Goal: Task Accomplishment & Management: Manage account settings

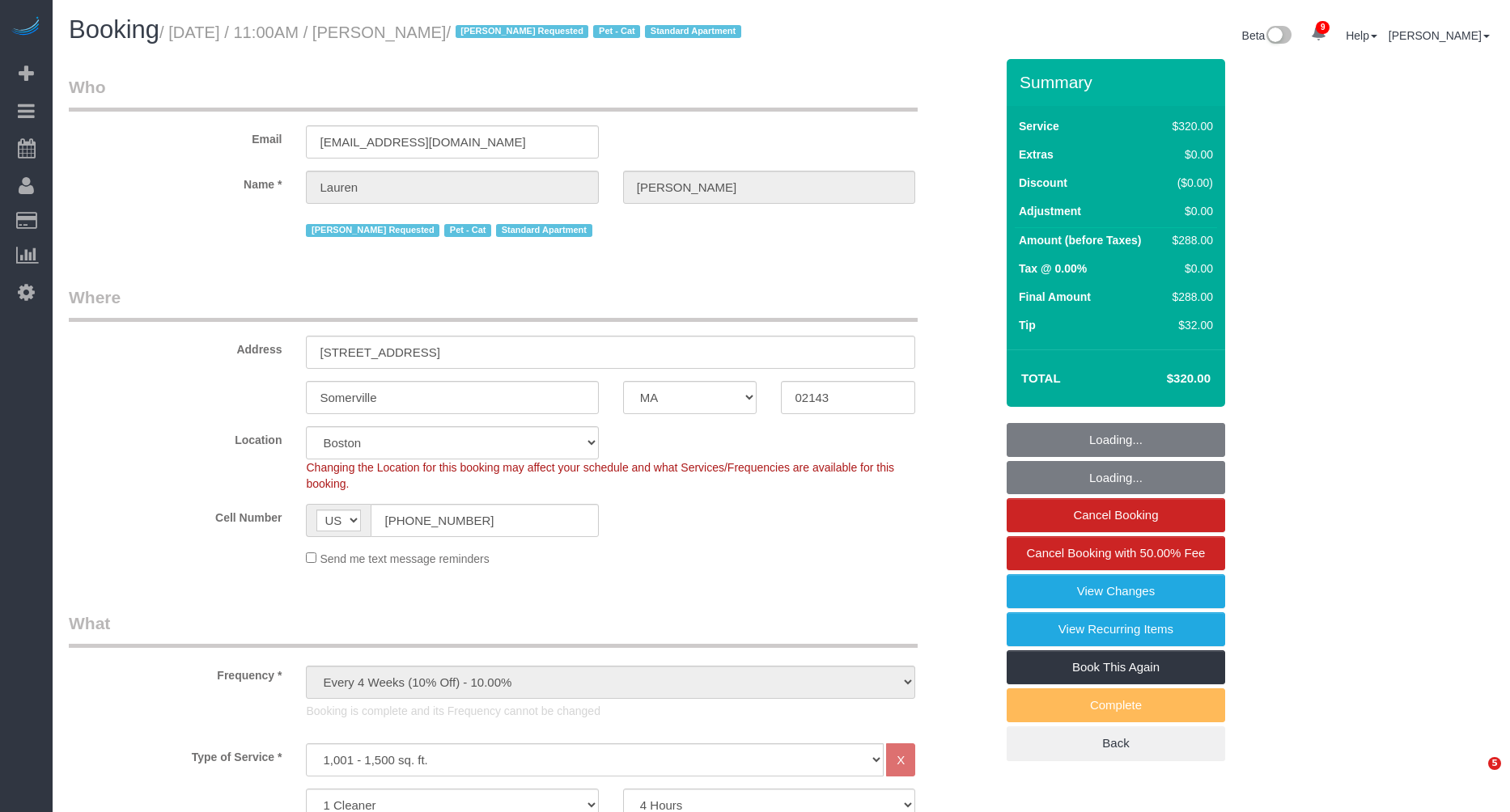
select select "MA"
select select "240"
select select "string:stripe-pm_1KBSec4VGloSiKo7WZumdqGR"
select select "spot6"
select select "number:89"
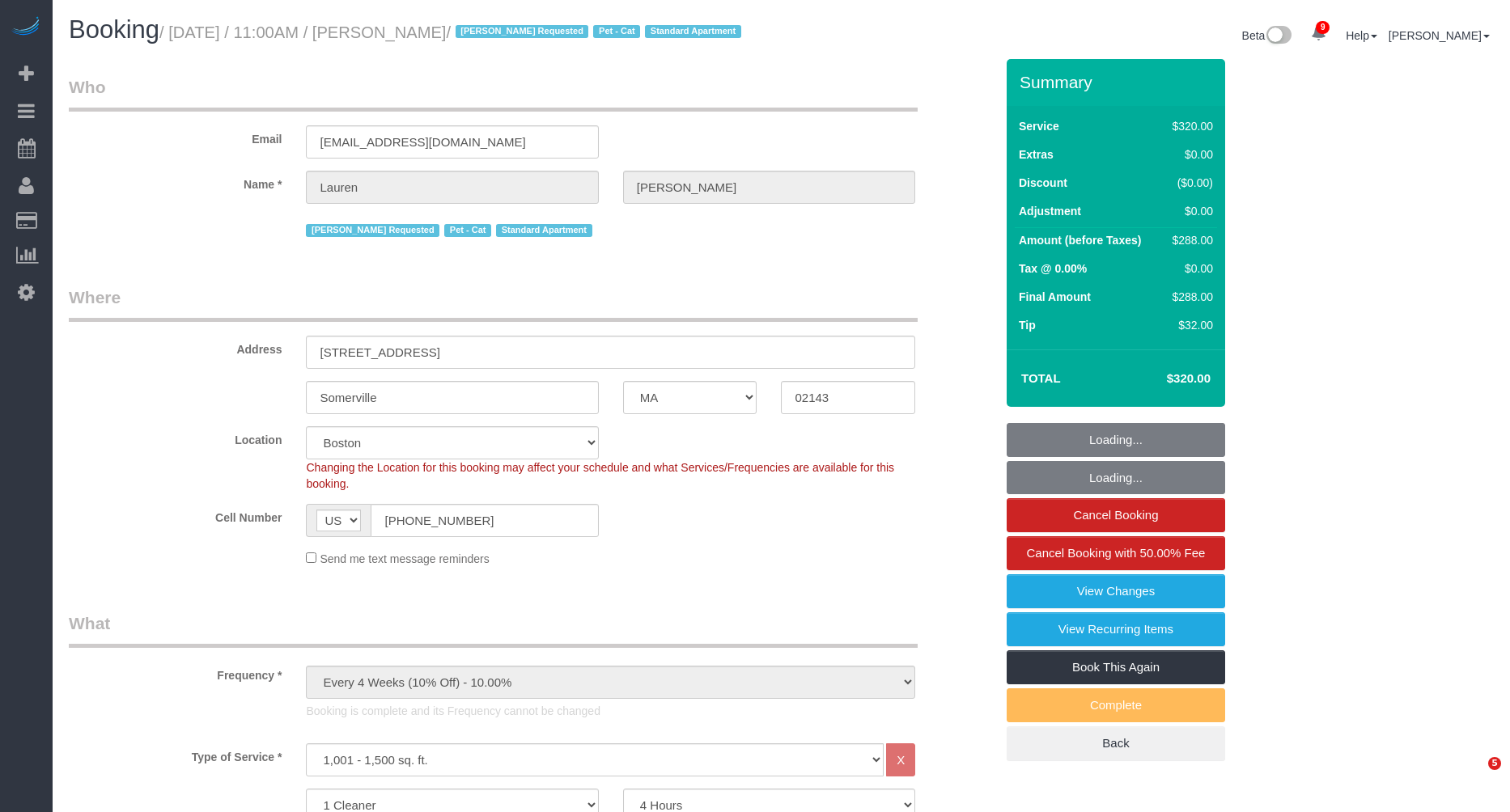
select select "number:90"
select select "number:14"
select select "number:5"
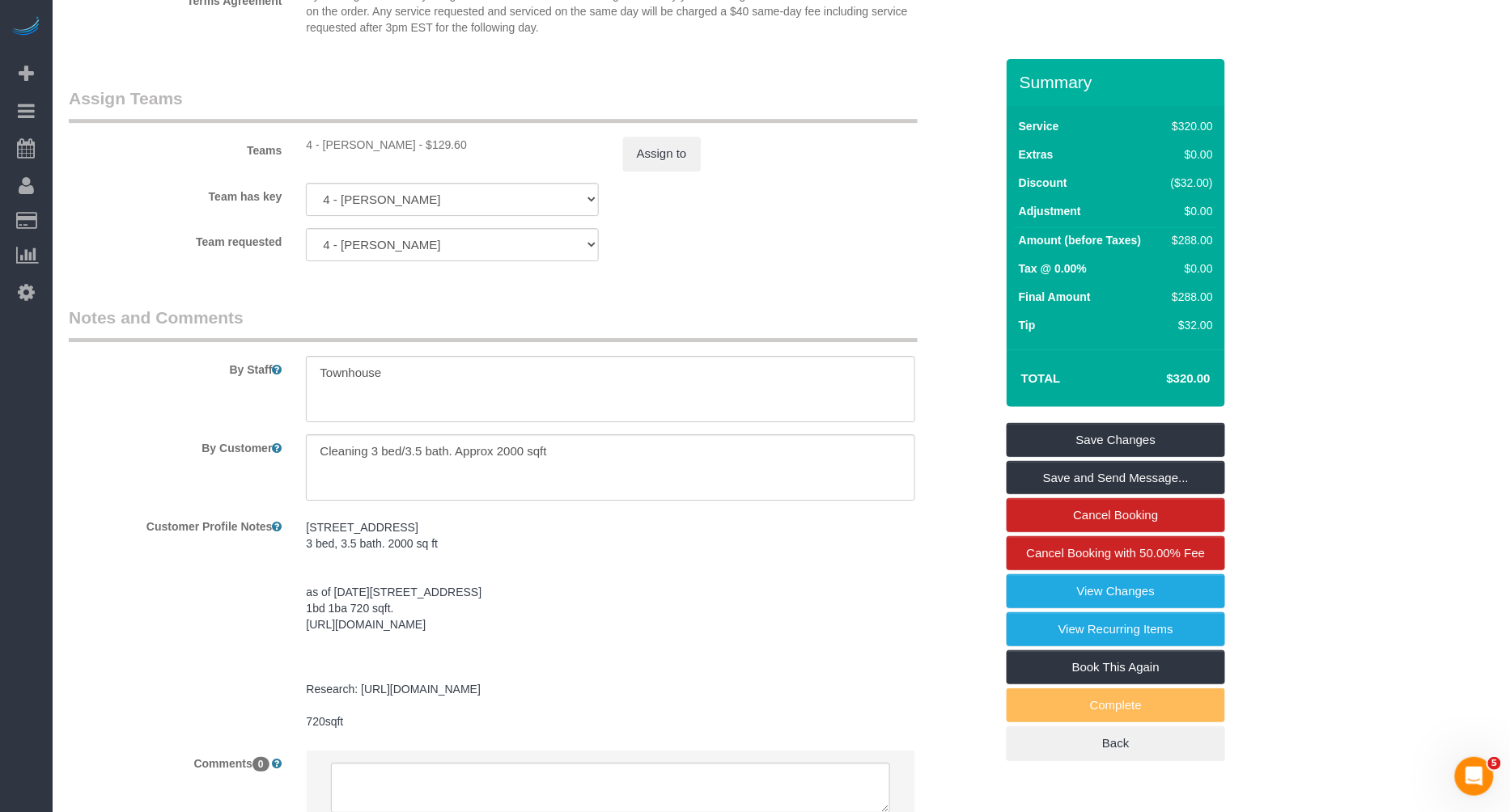
scroll to position [1864, 0]
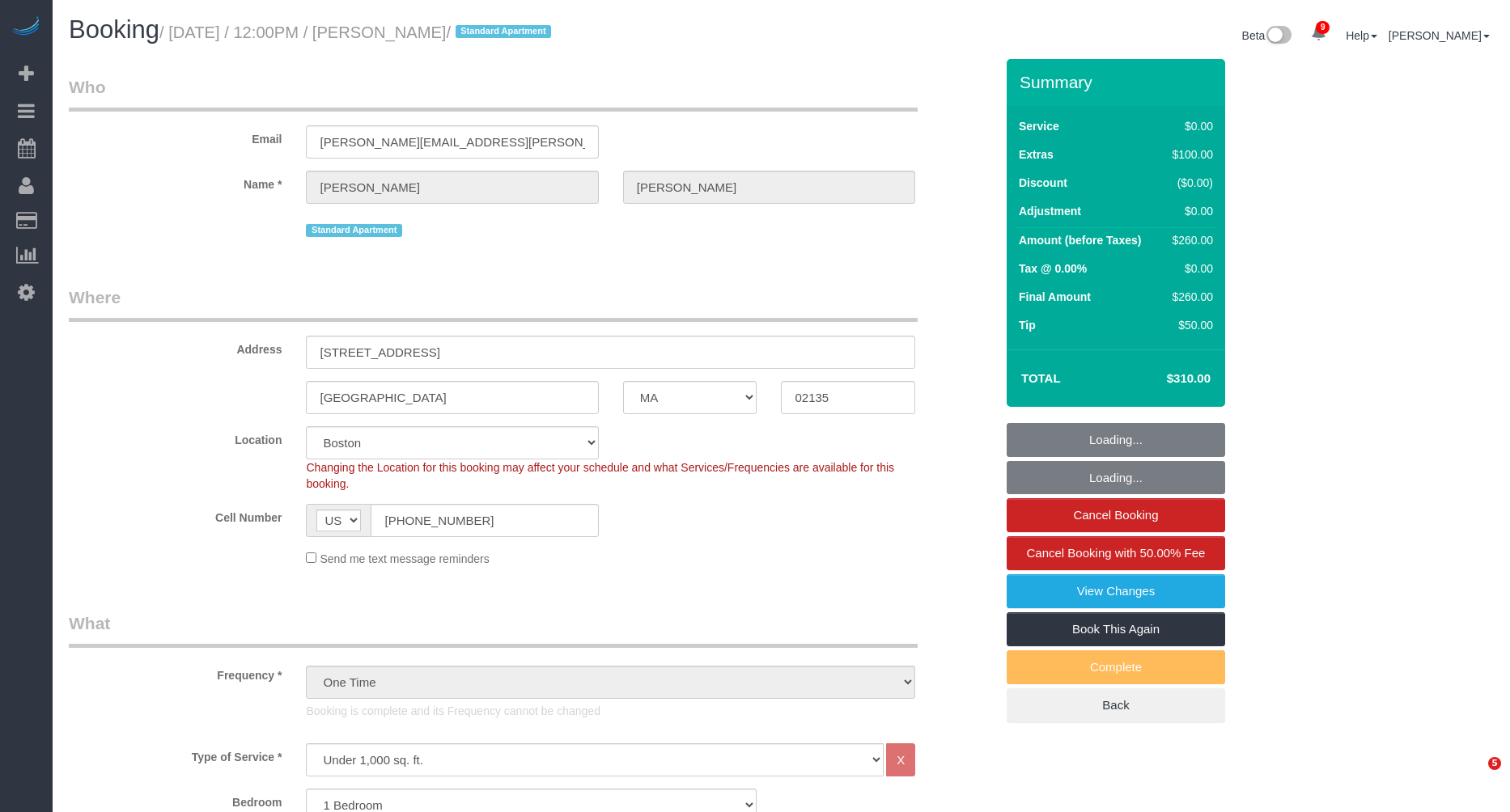
select select "MA"
select select "1"
select select "spot1"
select select "number:60"
select select "number:75"
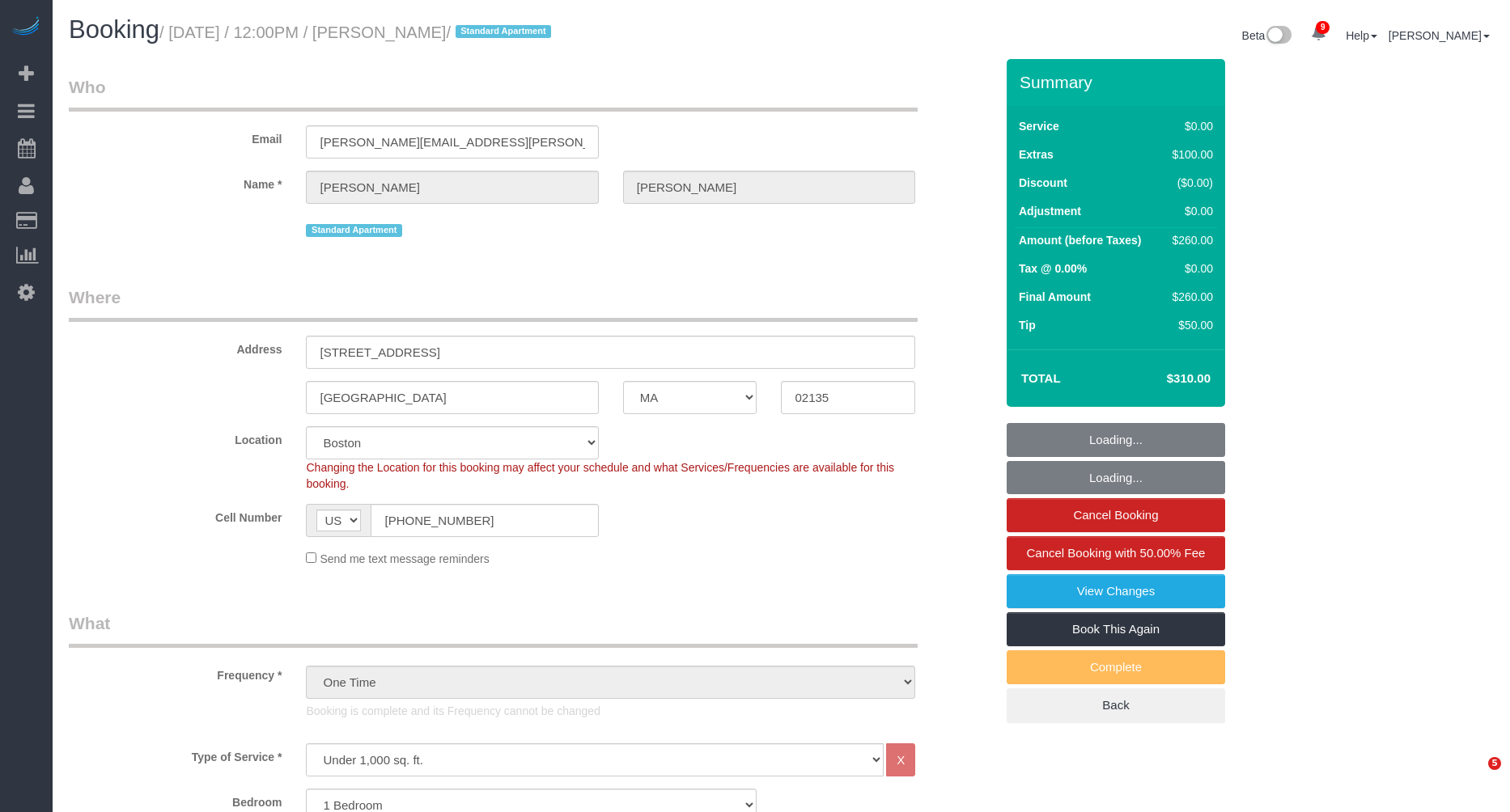
select select "number:15"
select select "number:5"
select select "object:1024"
select select "spot6"
select select "1"
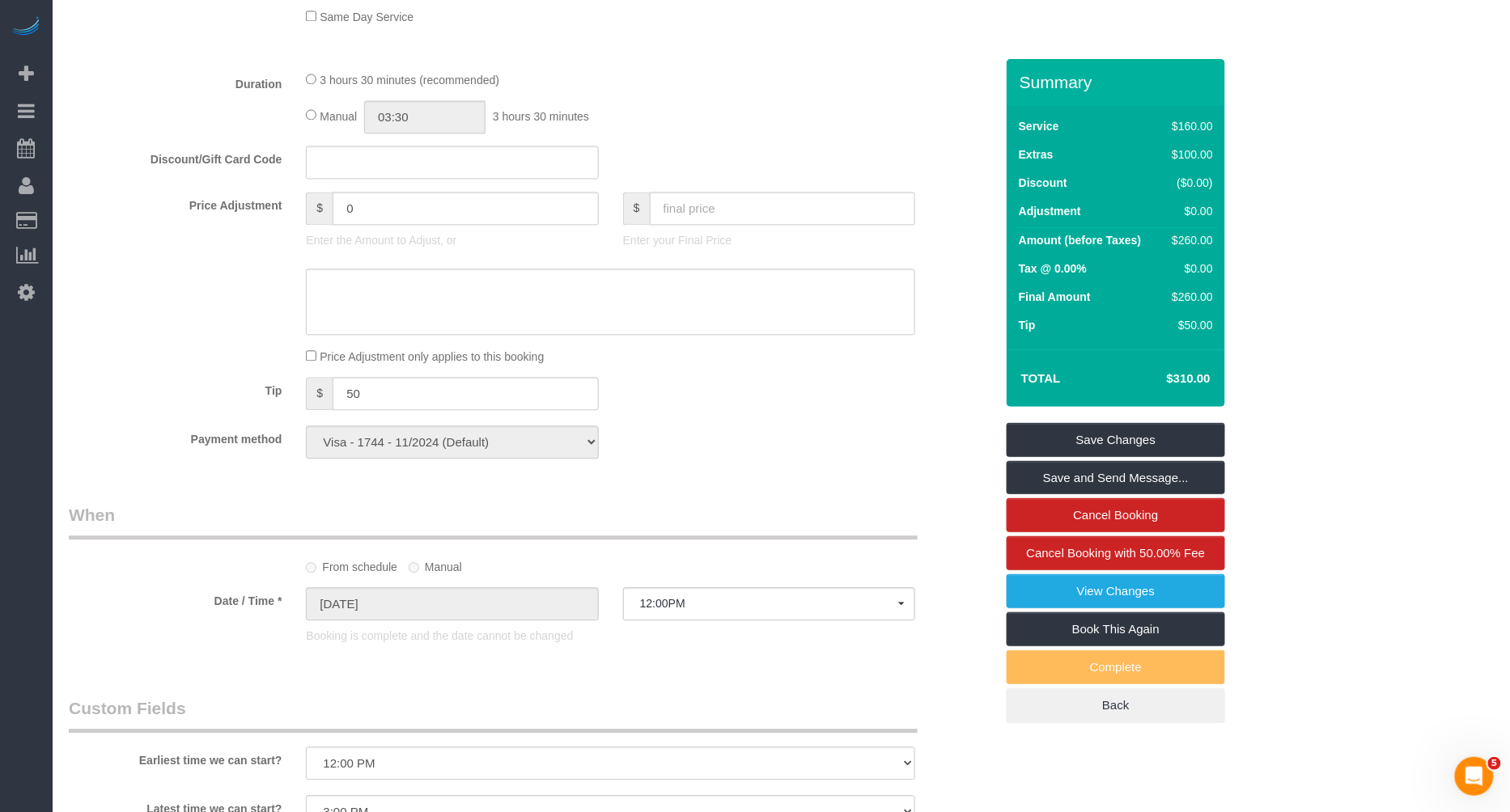
scroll to position [2085, 0]
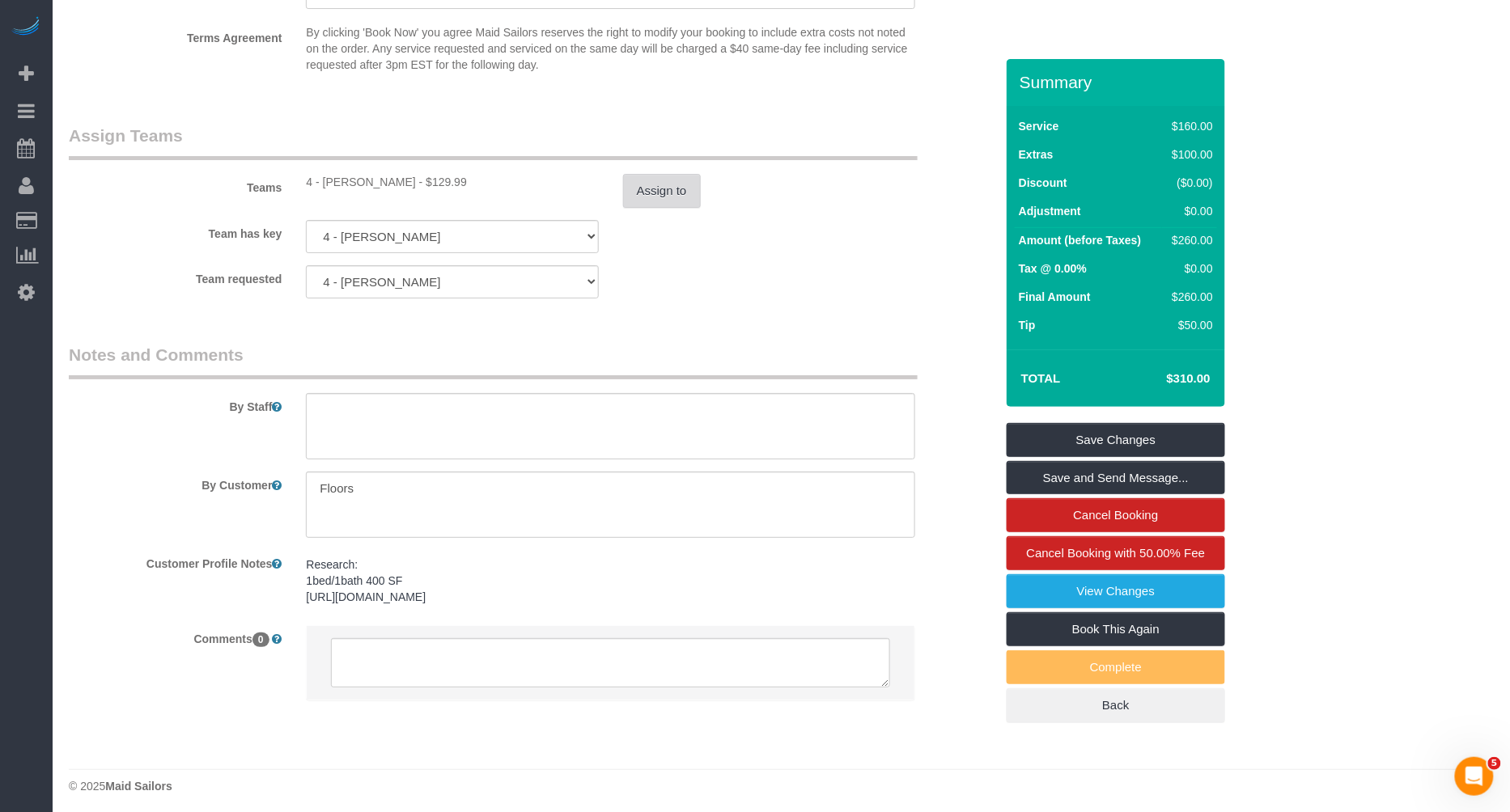
click at [671, 188] on button "Assign to" at bounding box center [662, 190] width 78 height 34
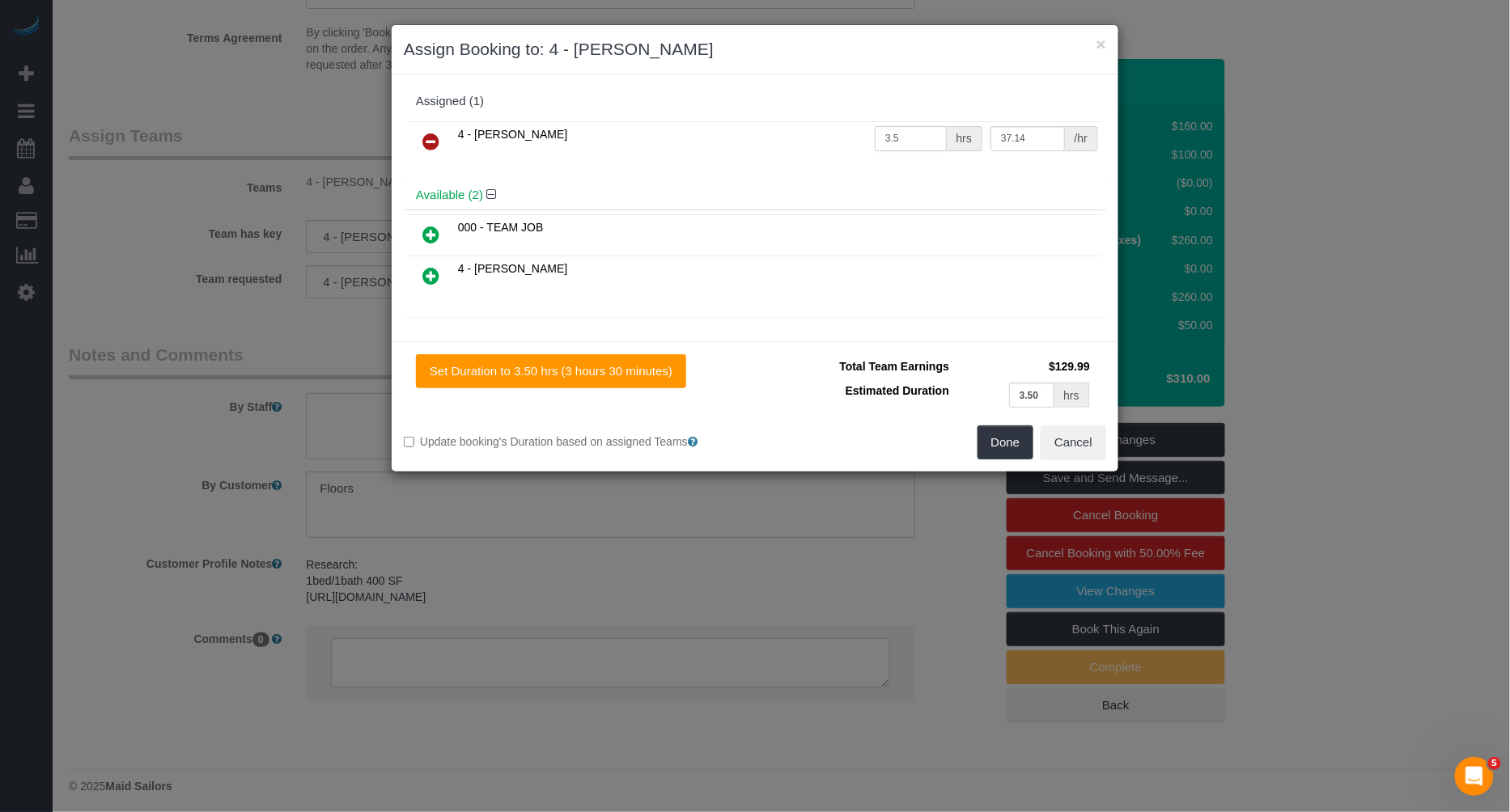
click at [906, 141] on input "3.5" at bounding box center [911, 138] width 72 height 25
type input "1"
click at [1030, 122] on td "37.14 /hr" at bounding box center [1044, 142] width 116 height 41
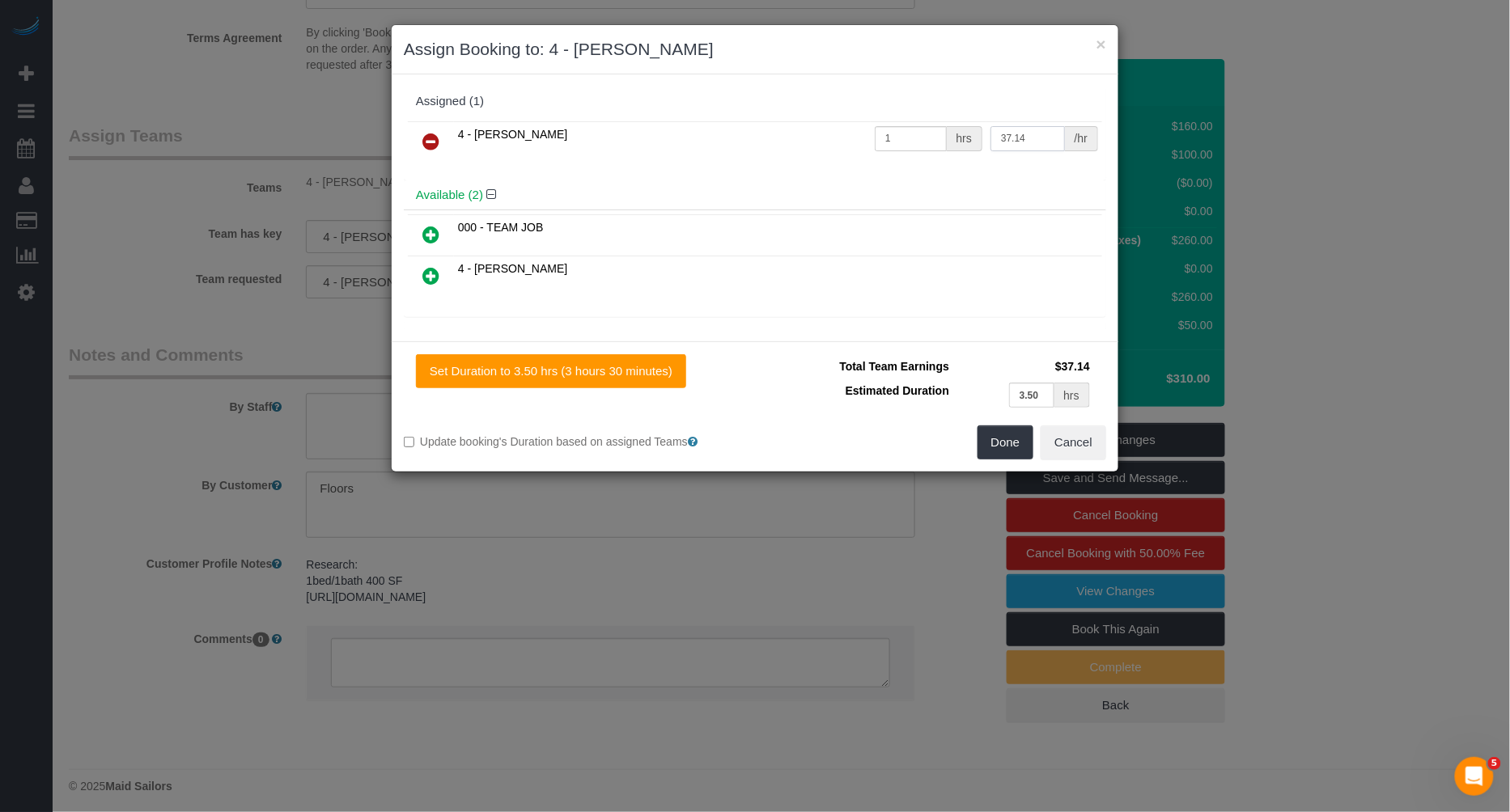
click at [1019, 133] on input "37.14" at bounding box center [1027, 138] width 75 height 25
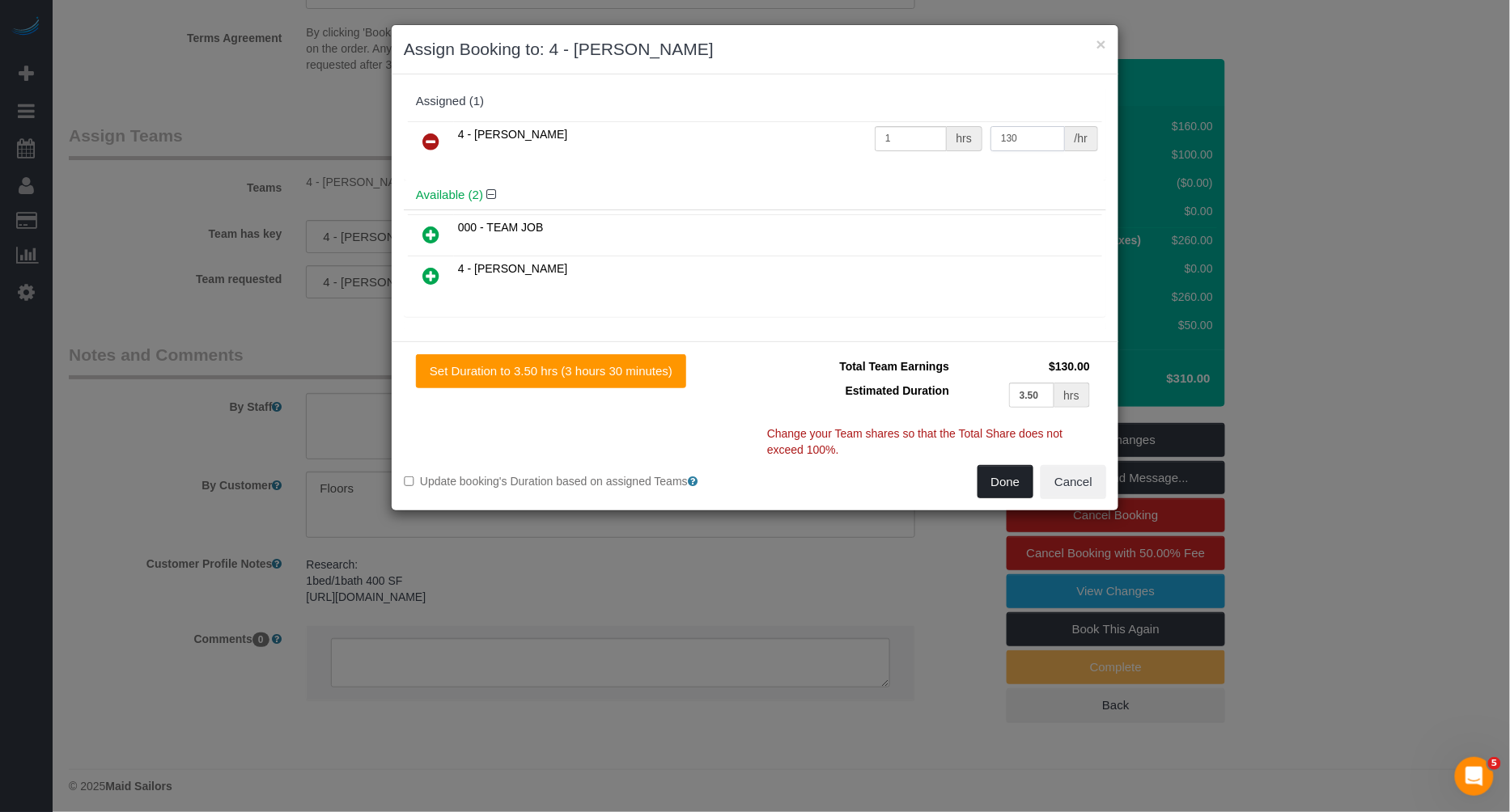
type input "130"
click at [1017, 466] on button "Done" at bounding box center [1006, 482] width 57 height 34
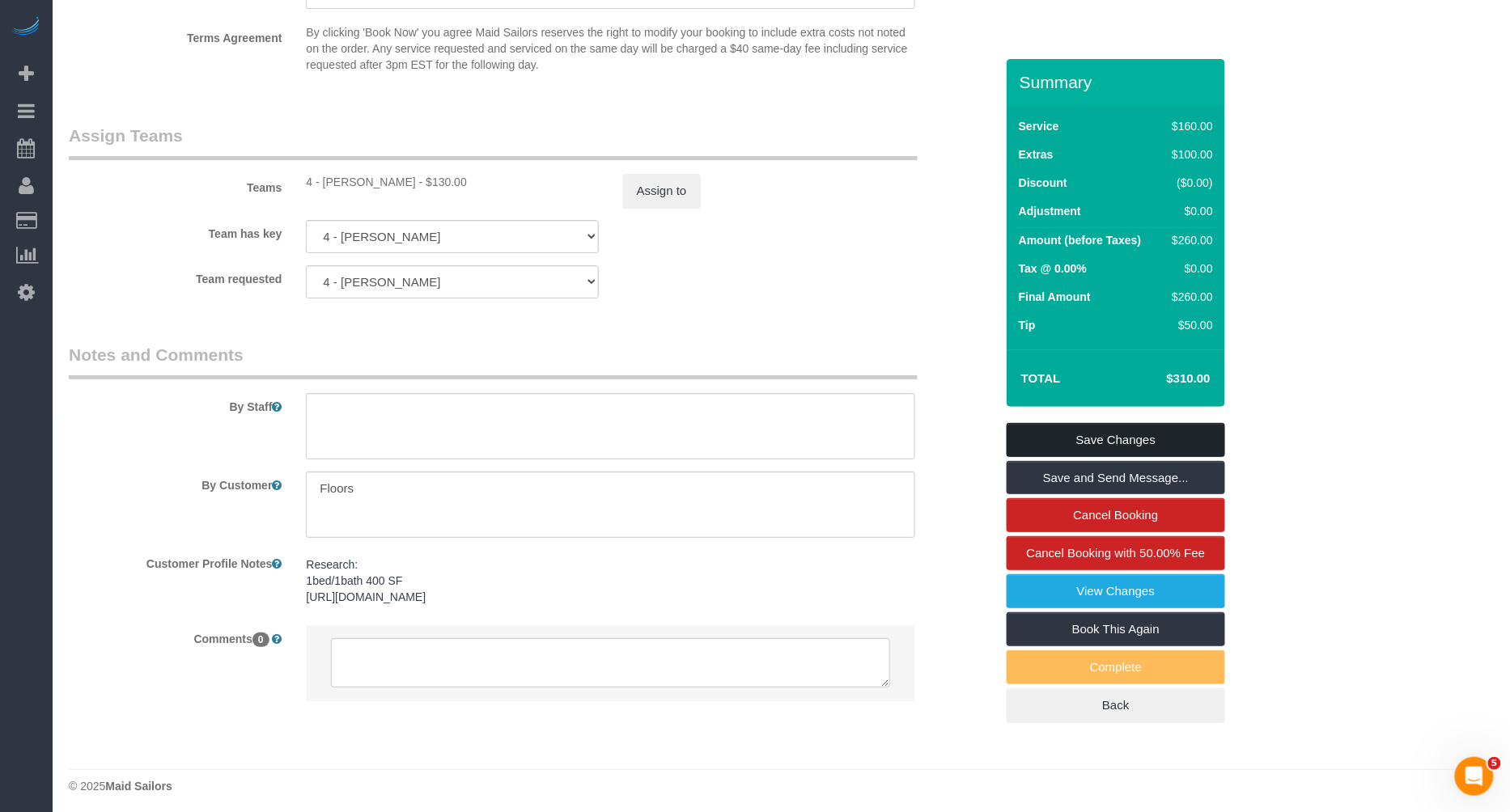
click at [1127, 432] on link "Save Changes" at bounding box center [1116, 440] width 218 height 34
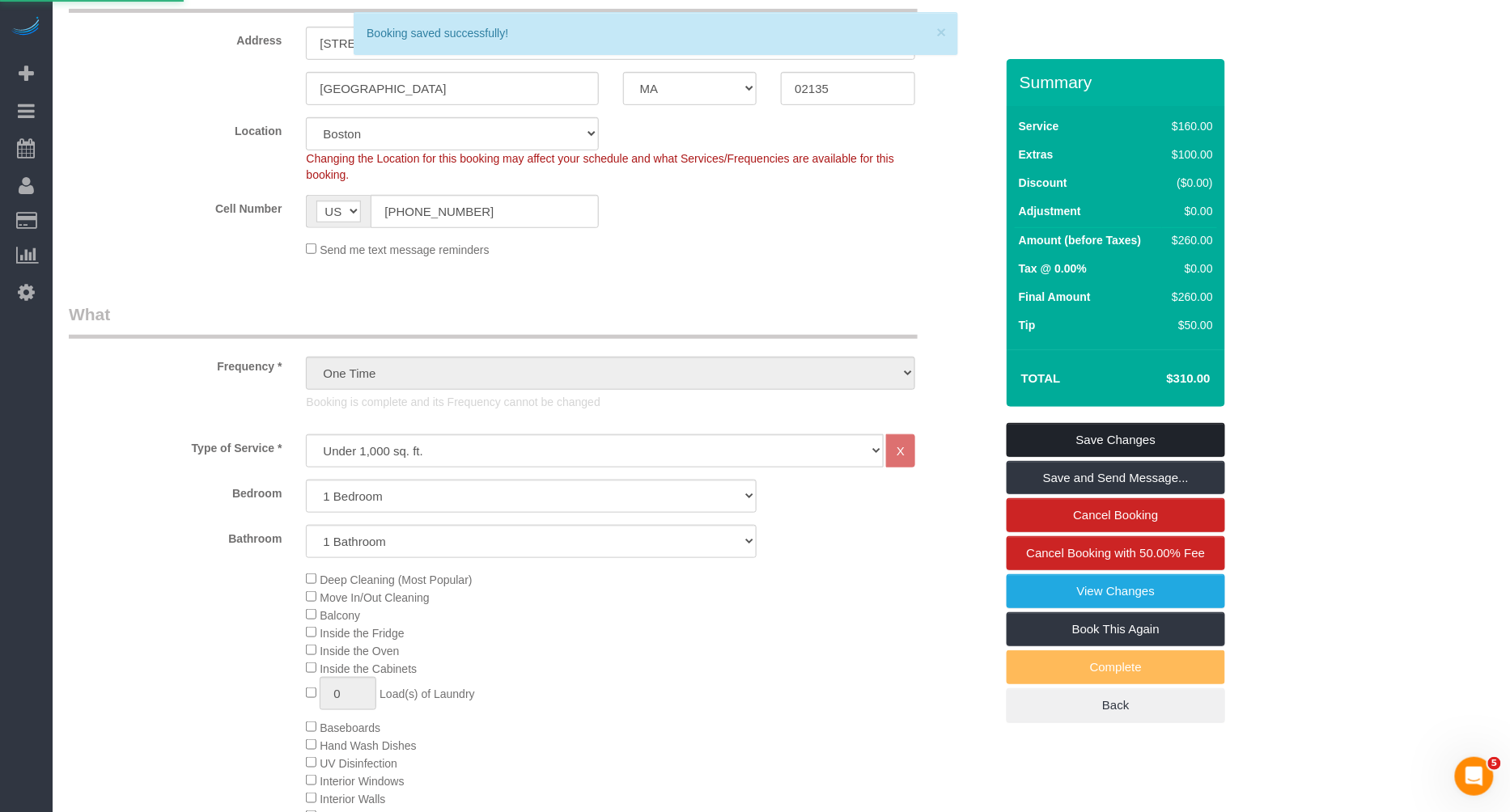
scroll to position [55, 0]
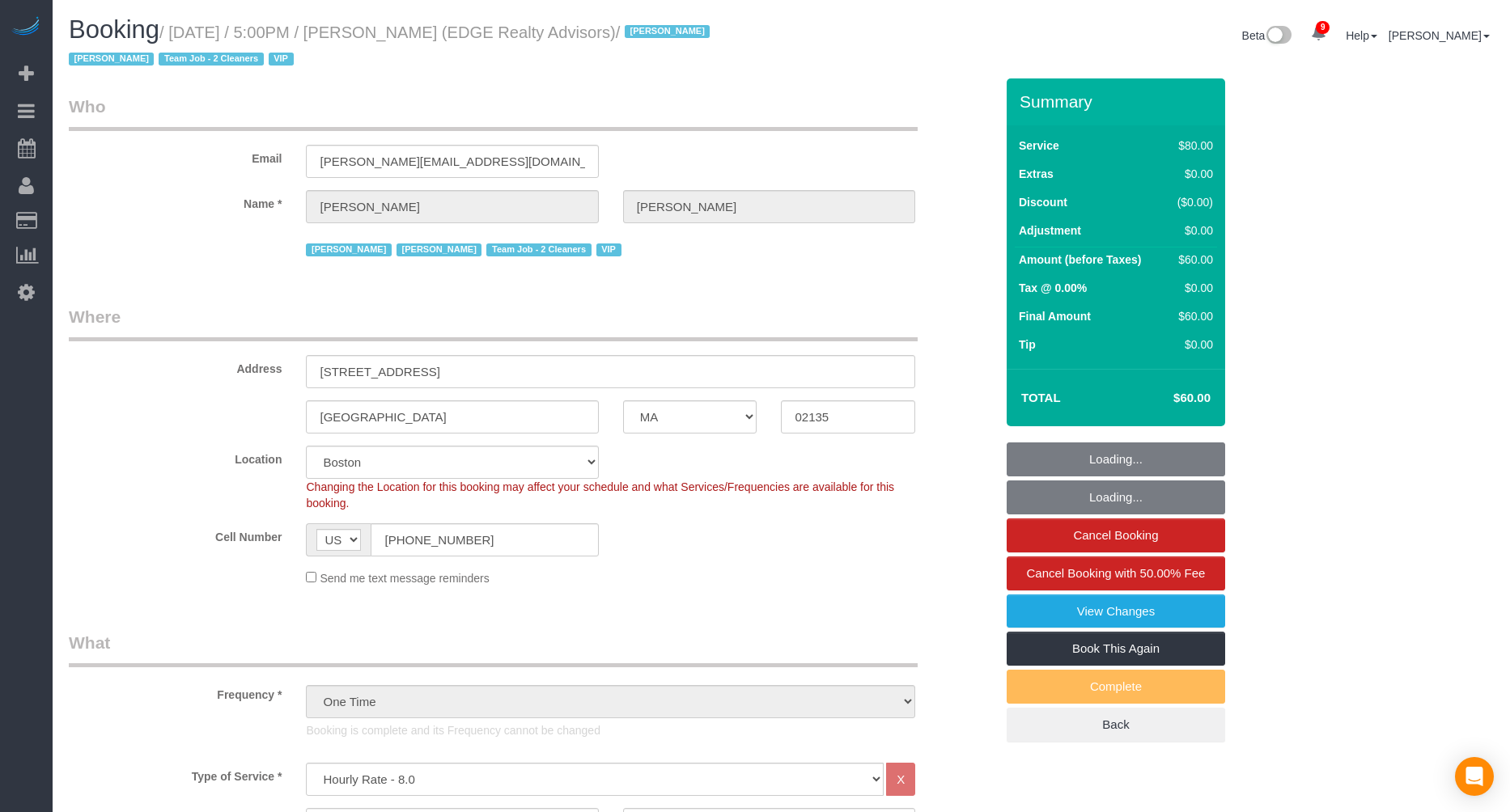
select select "MA"
select select "number:89"
select select "number:90"
select select "number:15"
select select "number:5"
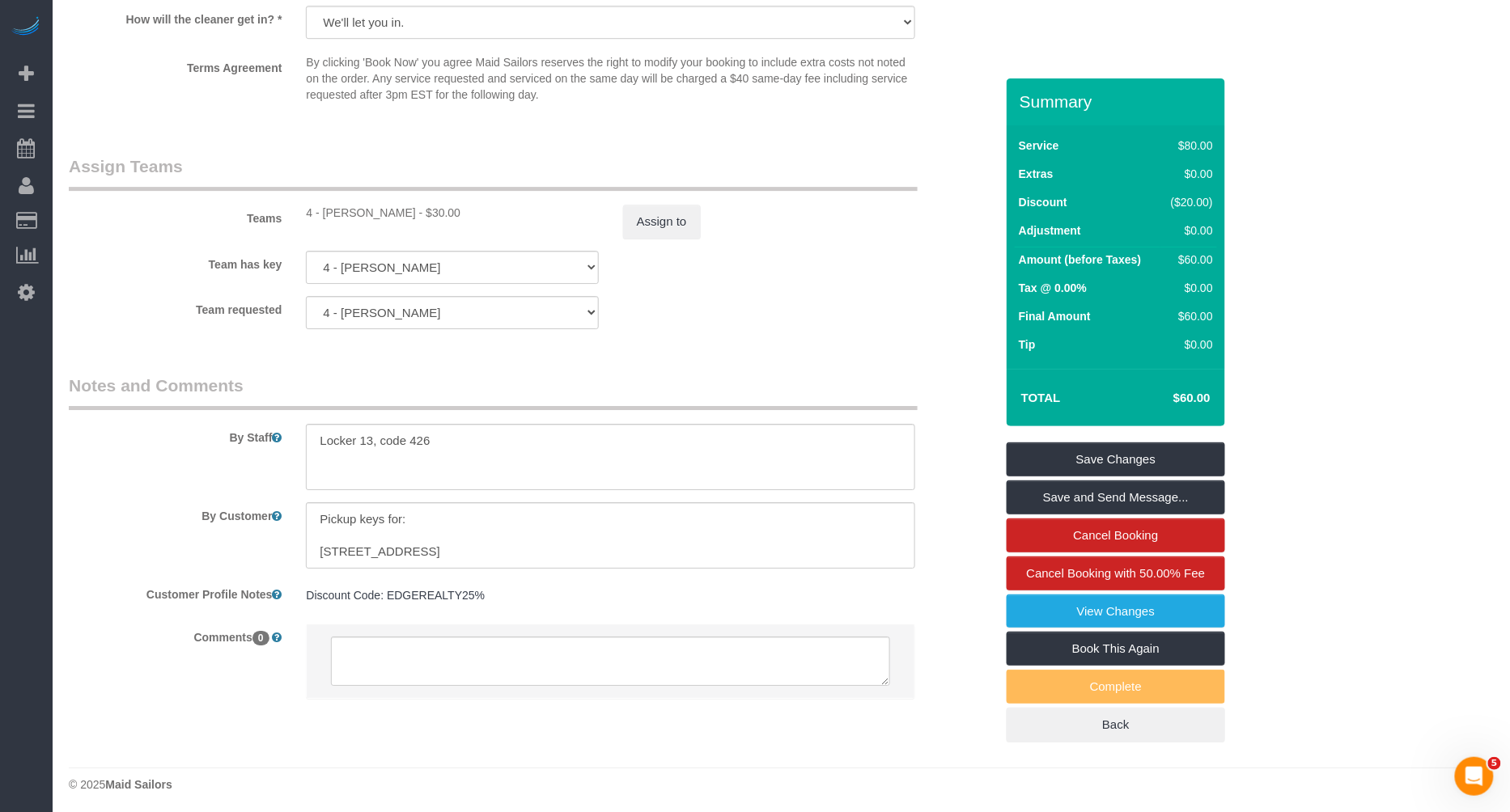
click at [818, 322] on div "Team requested 4 - [PERSON_NAME] 000 - Partnerships 000 - TEAM JOB 4 - [PERSON_…" at bounding box center [532, 313] width 950 height 34
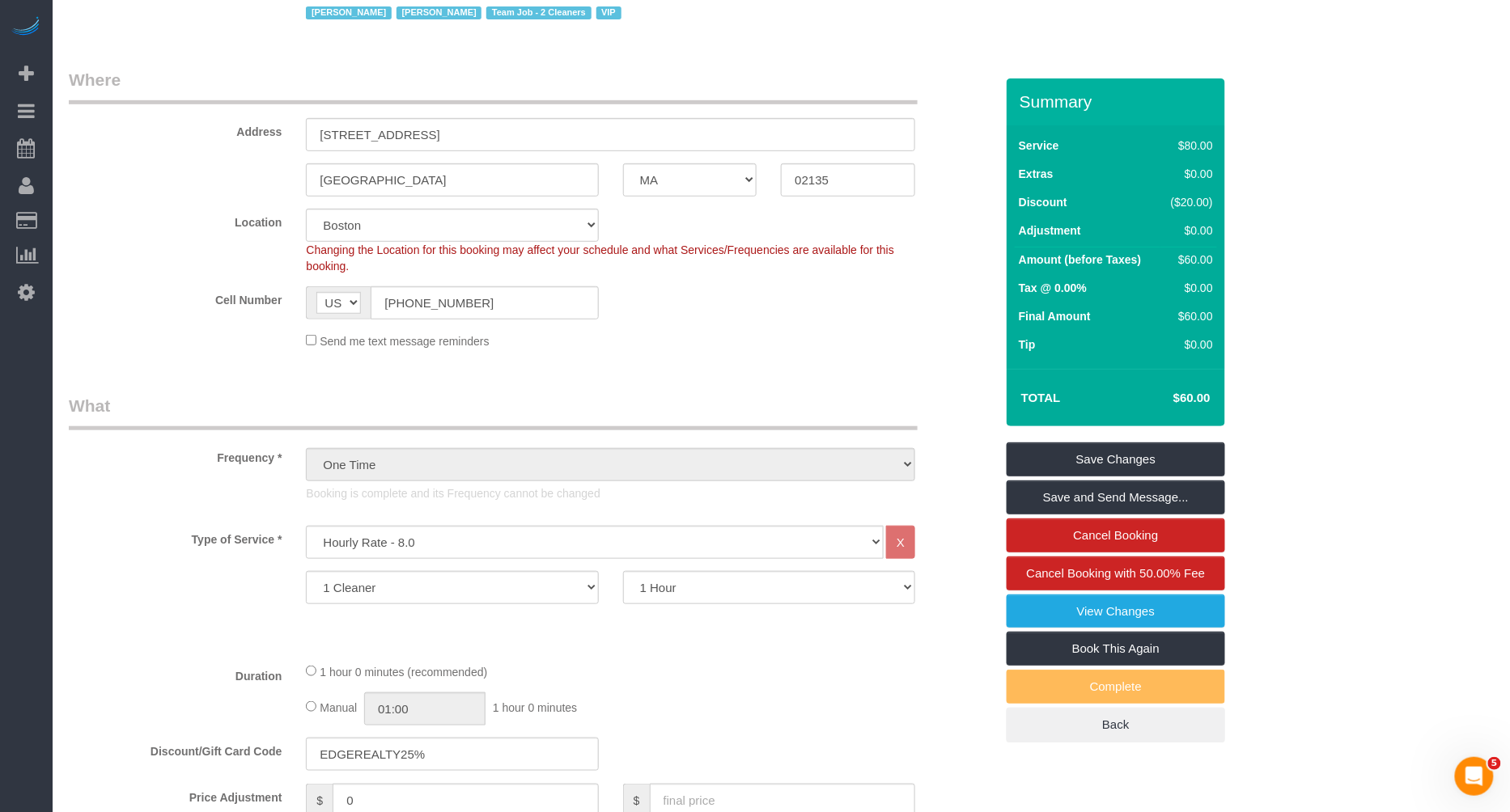
scroll to position [227, 0]
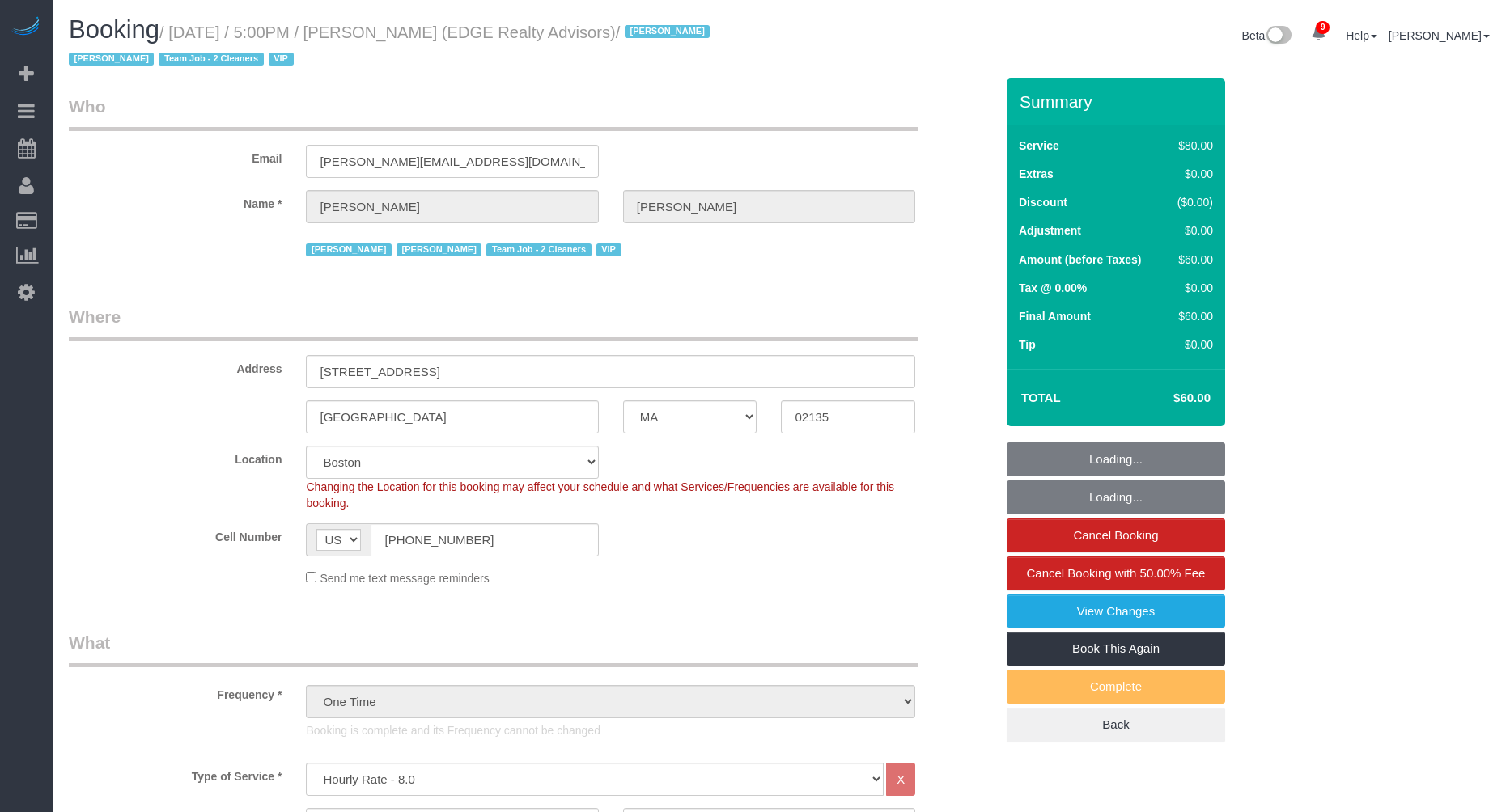
select select "MA"
select select "number:89"
select select "number:90"
select select "number:15"
select select "number:5"
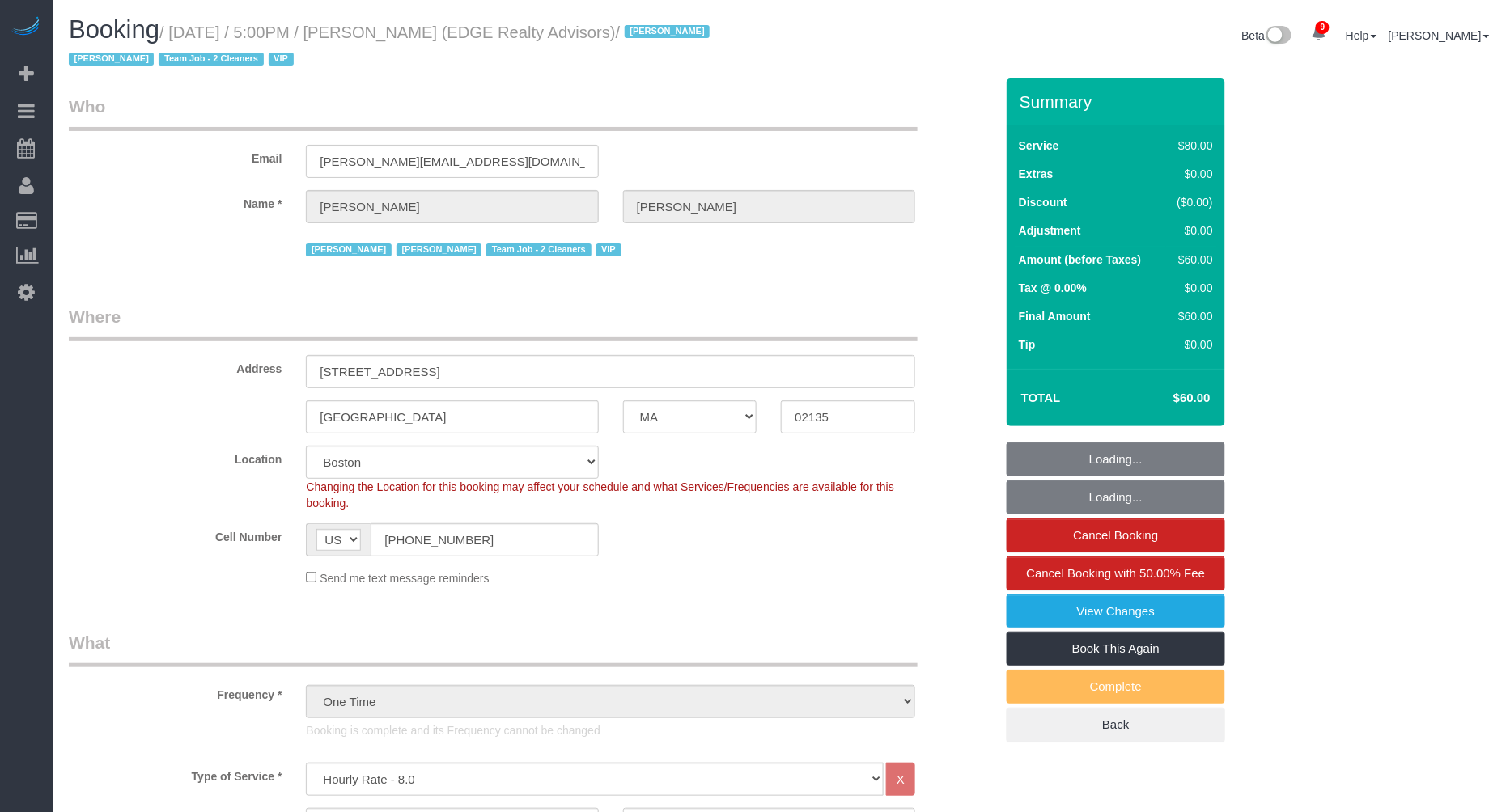
select select "string:stripe-pm_1NctNu4VGloSiKo7xER55rCs"
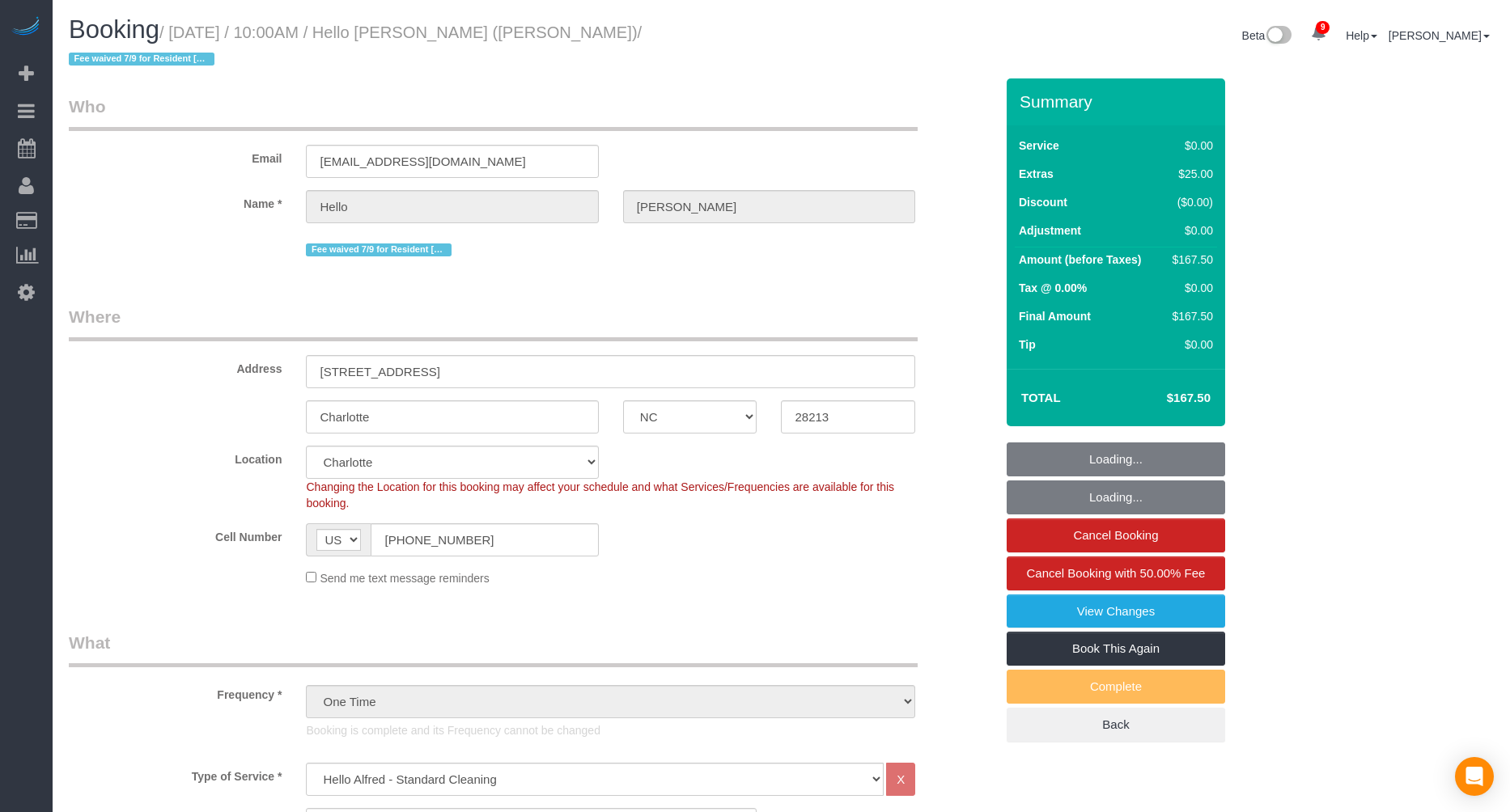
select select "NC"
select select "2"
select select "number:89"
select select "number:90"
select select "number:13"
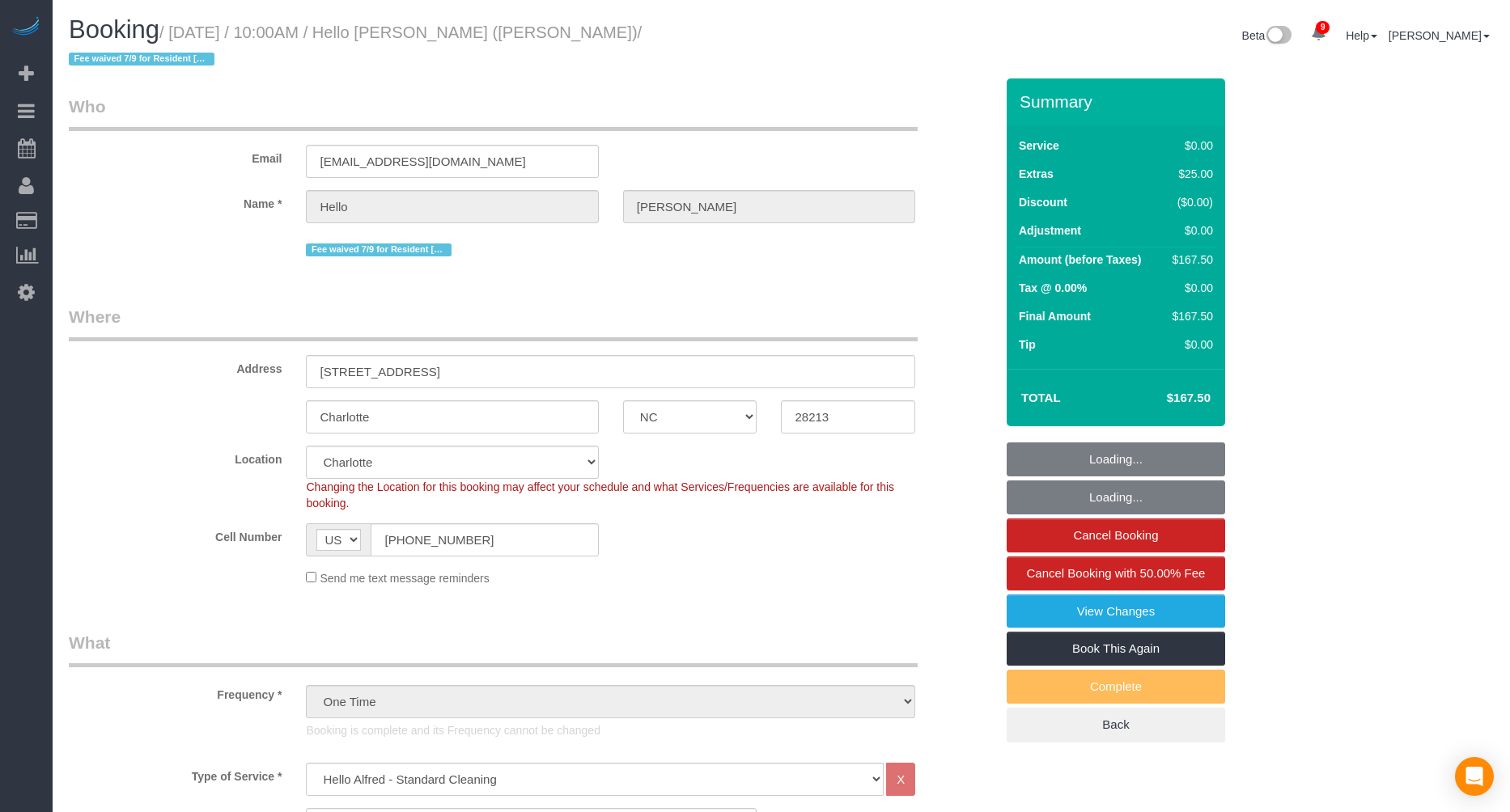
select select "number:5"
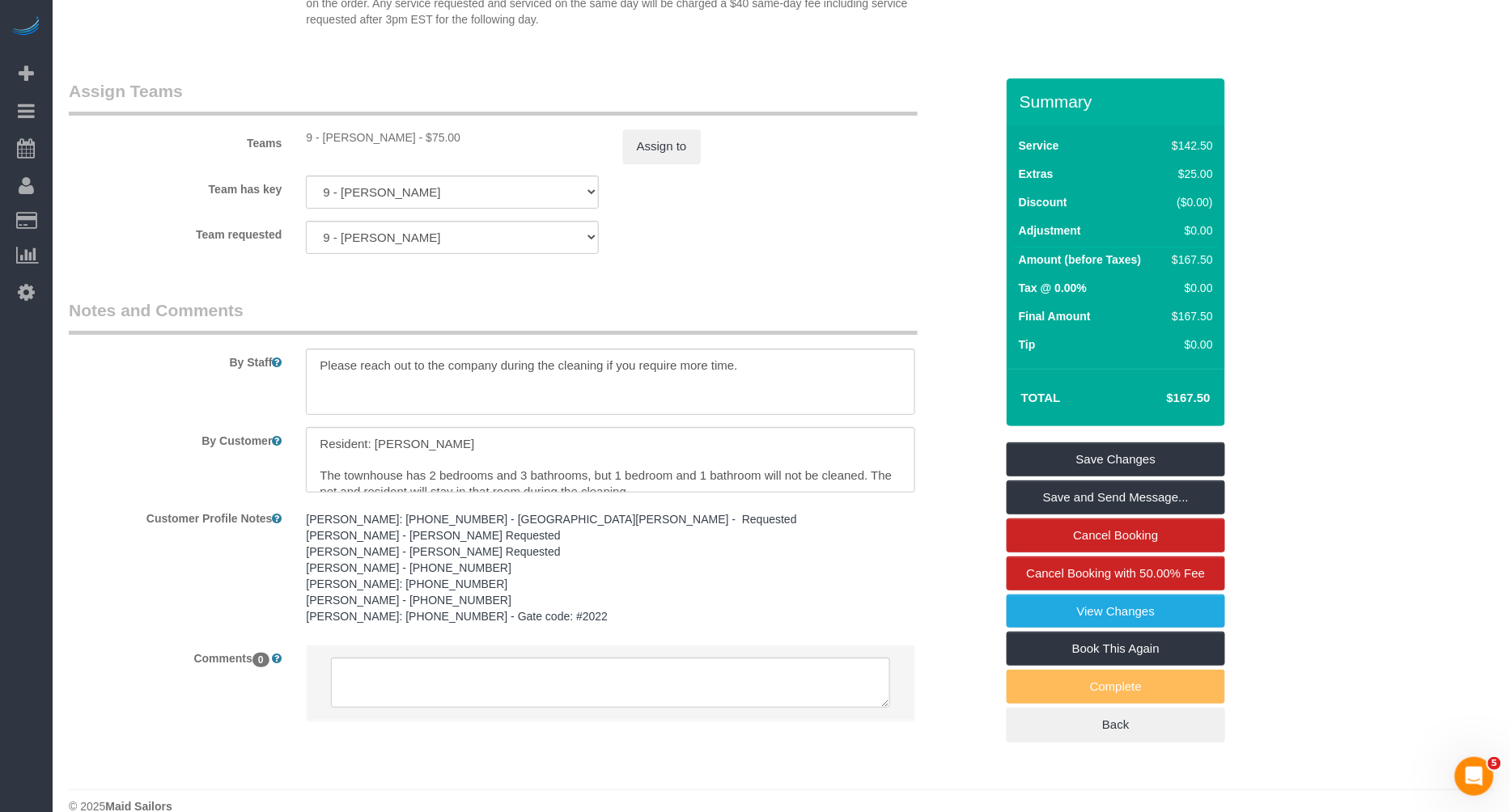
scroll to position [2182, 0]
click at [1098, 595] on link "View Changes" at bounding box center [1116, 612] width 218 height 34
drag, startPoint x: 376, startPoint y: 424, endPoint x: 534, endPoint y: 424, distance: 158.0
click at [534, 425] on textarea at bounding box center [611, 458] width 609 height 66
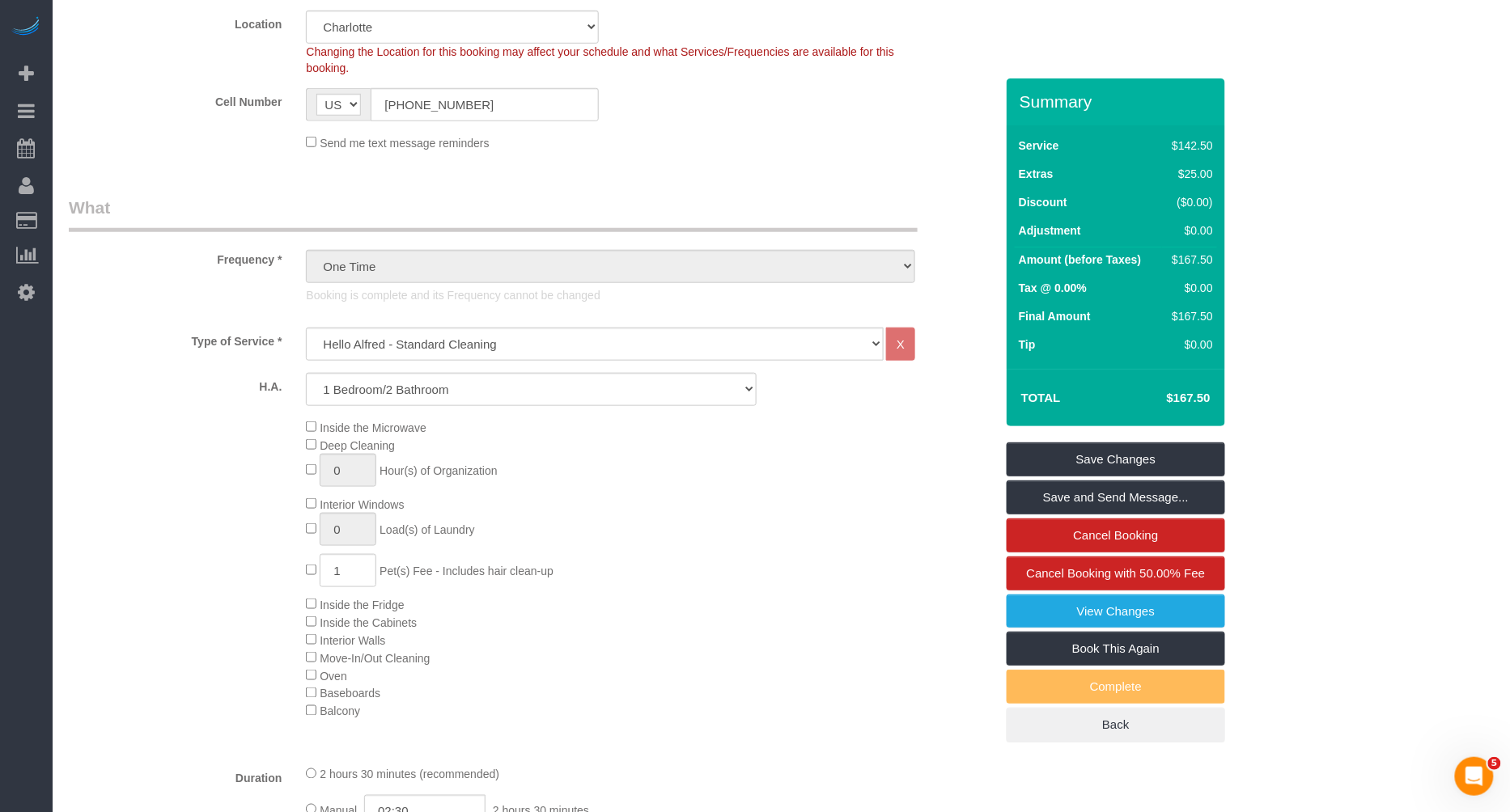
scroll to position [929, 0]
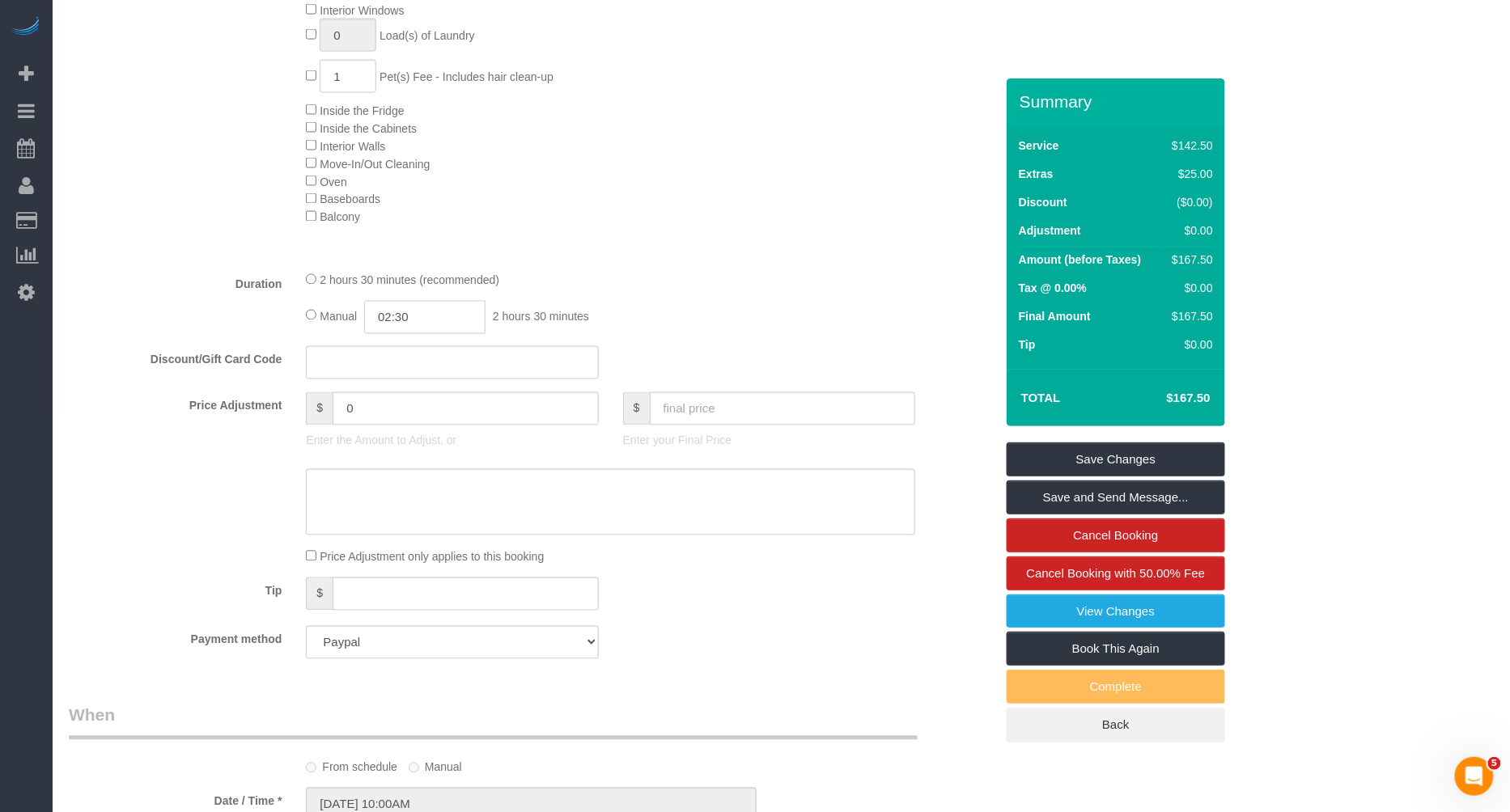
click at [416, 301] on input "02:30" at bounding box center [424, 318] width 122 height 34
type input "03:00"
click at [403, 365] on li "03:00" at bounding box center [408, 367] width 72 height 21
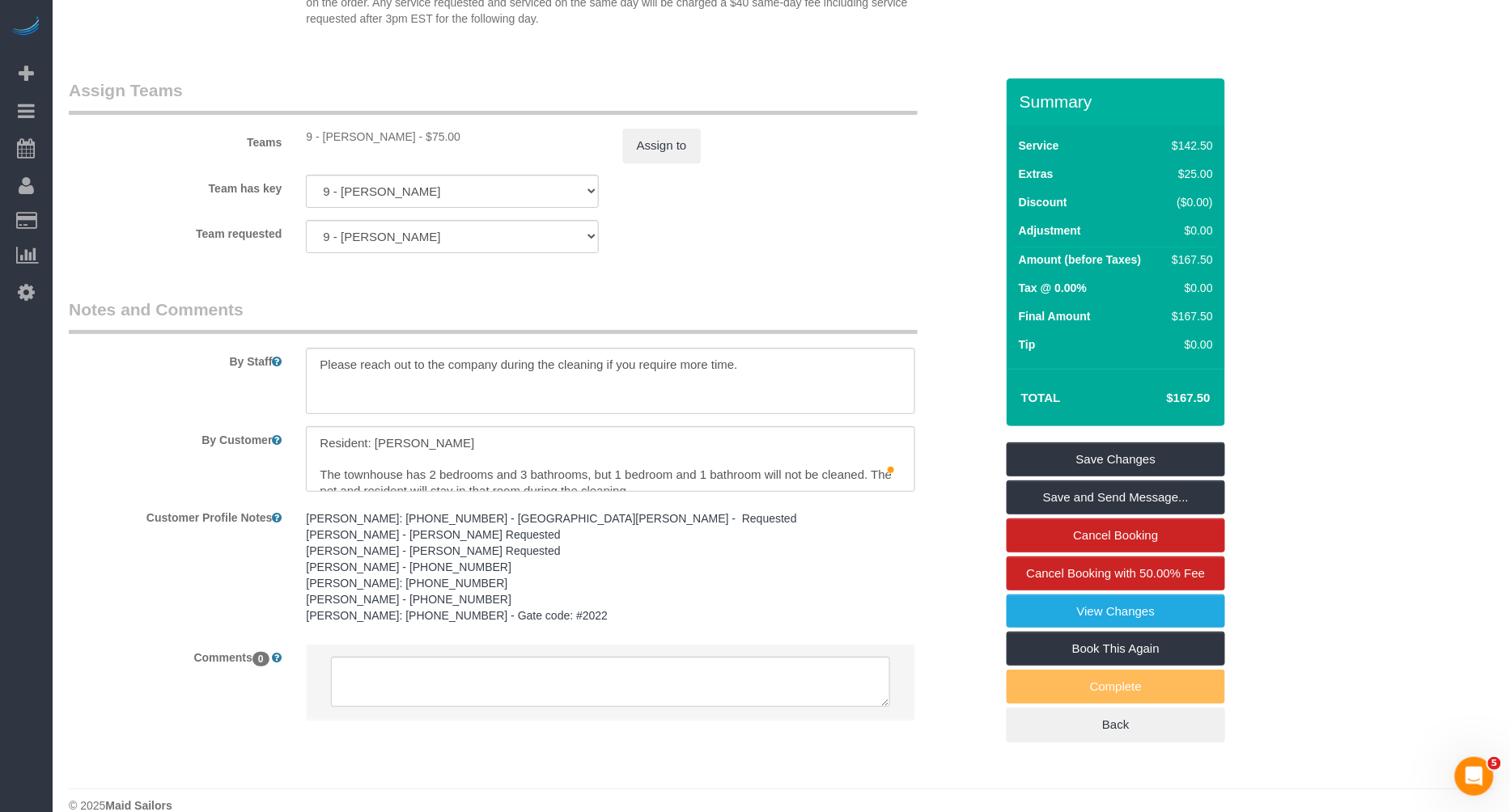
scroll to position [2182, 0]
click at [673, 128] on button "Assign to" at bounding box center [662, 144] width 78 height 34
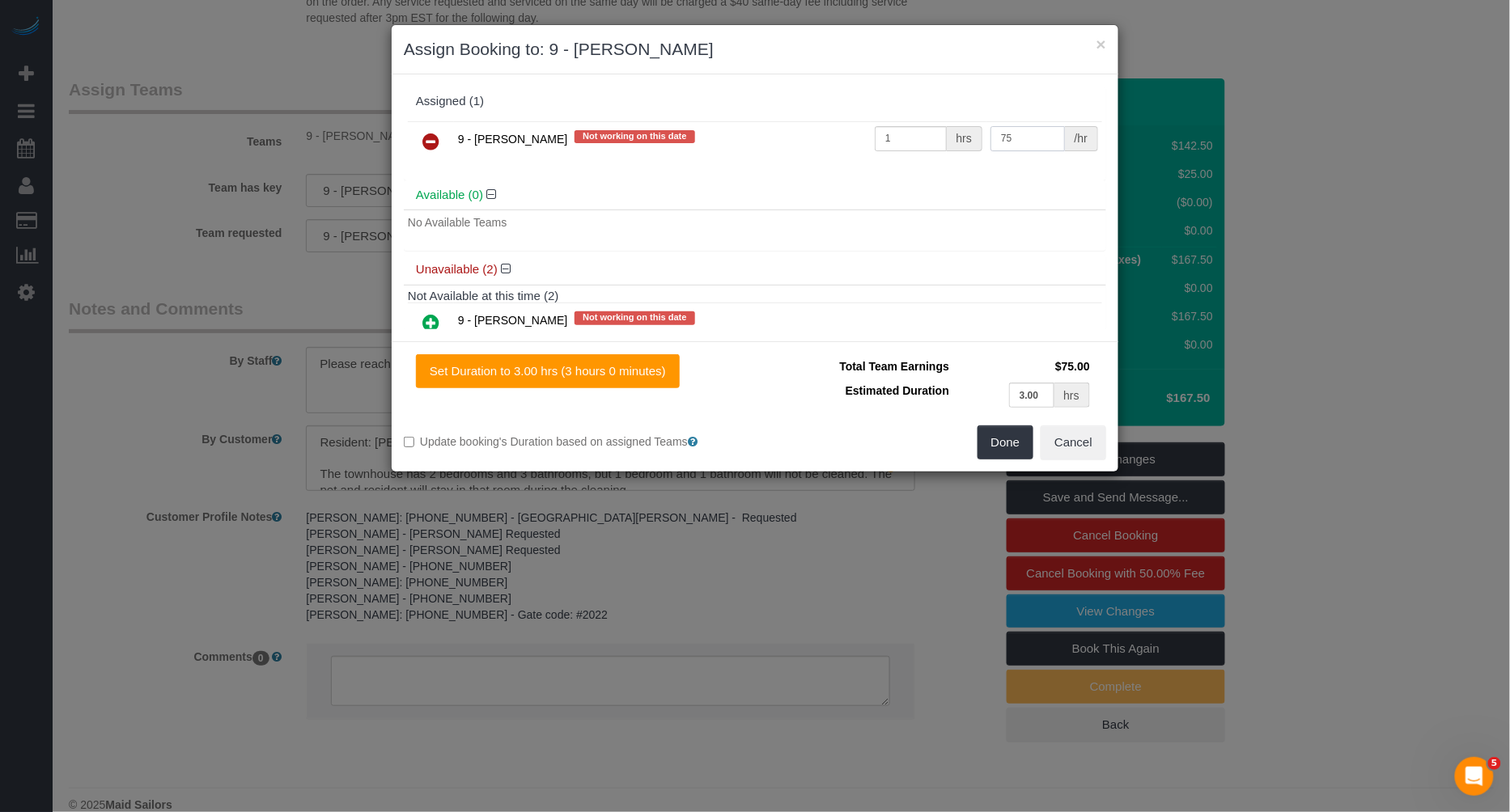
click at [1008, 136] on input "75" at bounding box center [1027, 138] width 75 height 25
type input "90"
click at [1001, 434] on button "Done" at bounding box center [1006, 442] width 57 height 34
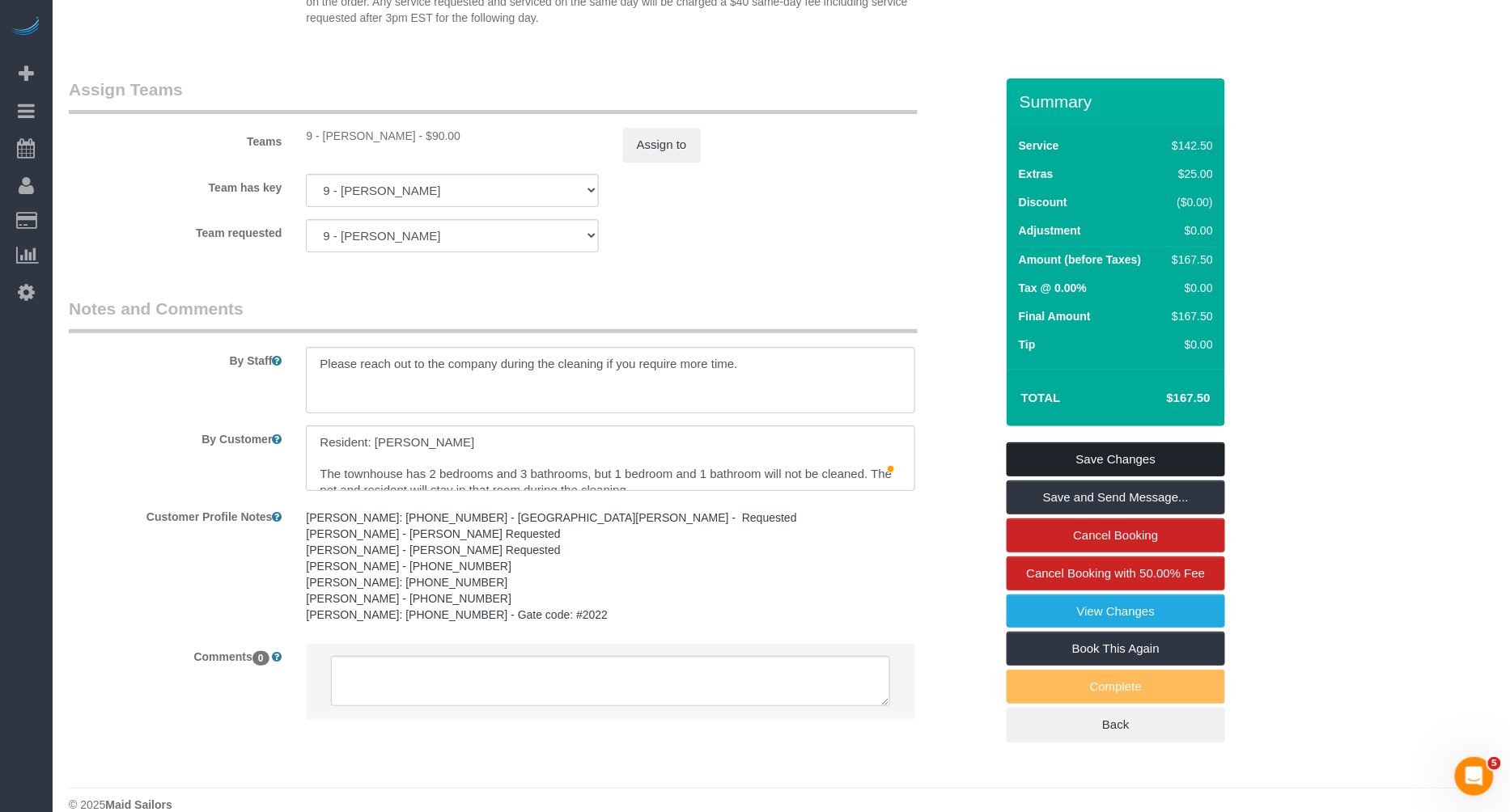
click at [1111, 443] on link "Save Changes" at bounding box center [1116, 460] width 218 height 34
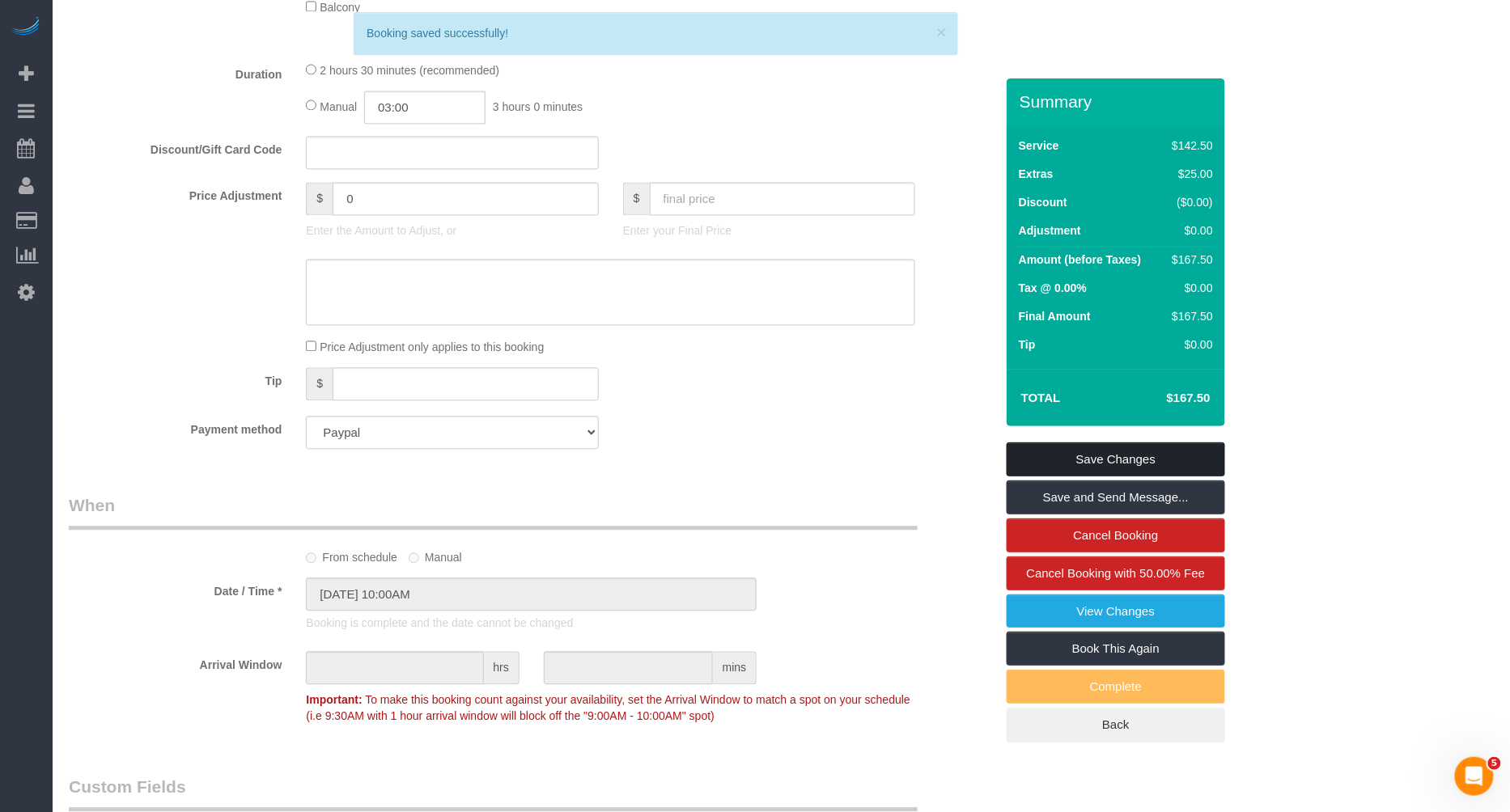
scroll to position [1121, 0]
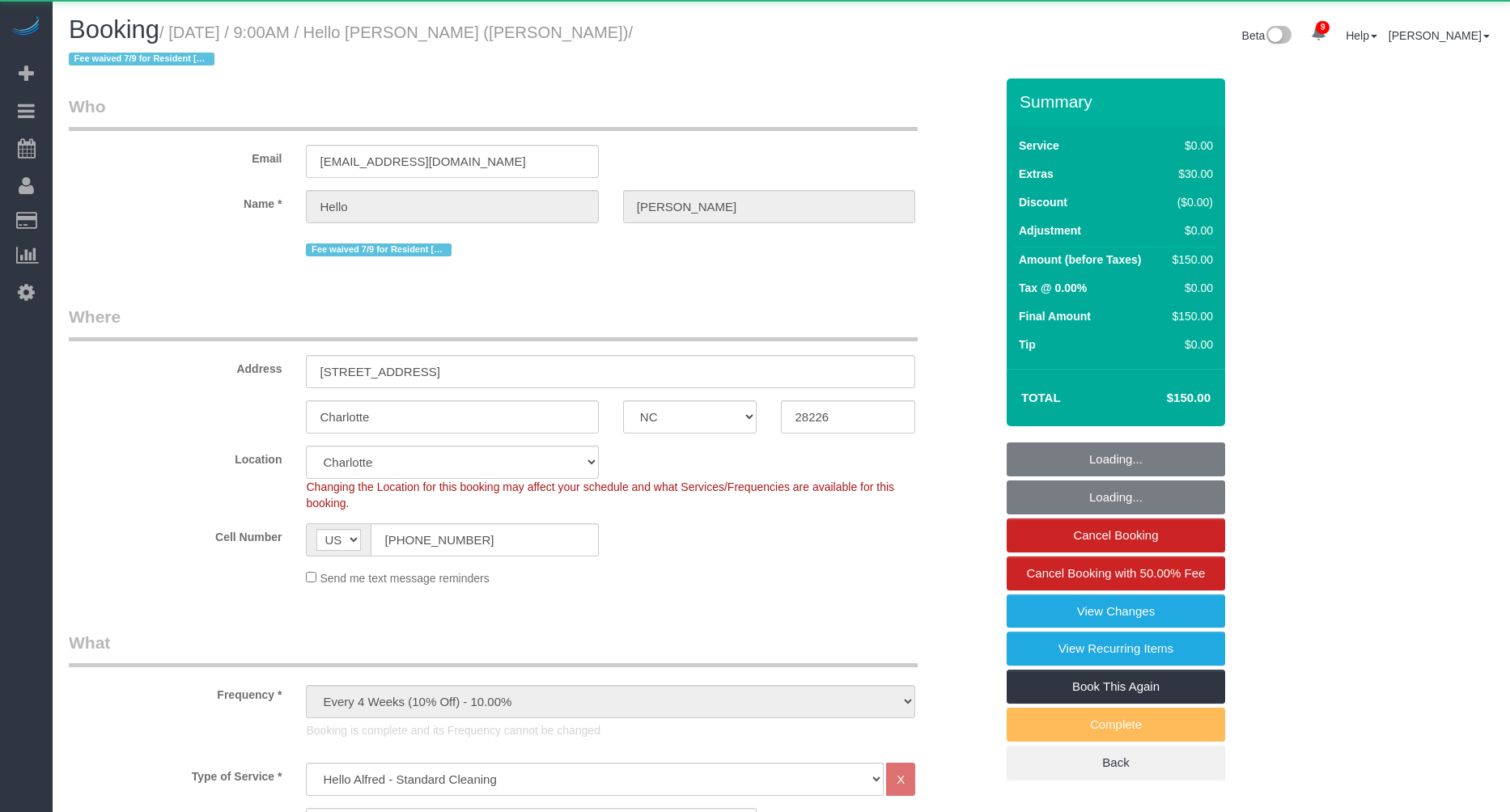
select select "NC"
select select "spot1"
select select "number:89"
select select "number:90"
select select "number:15"
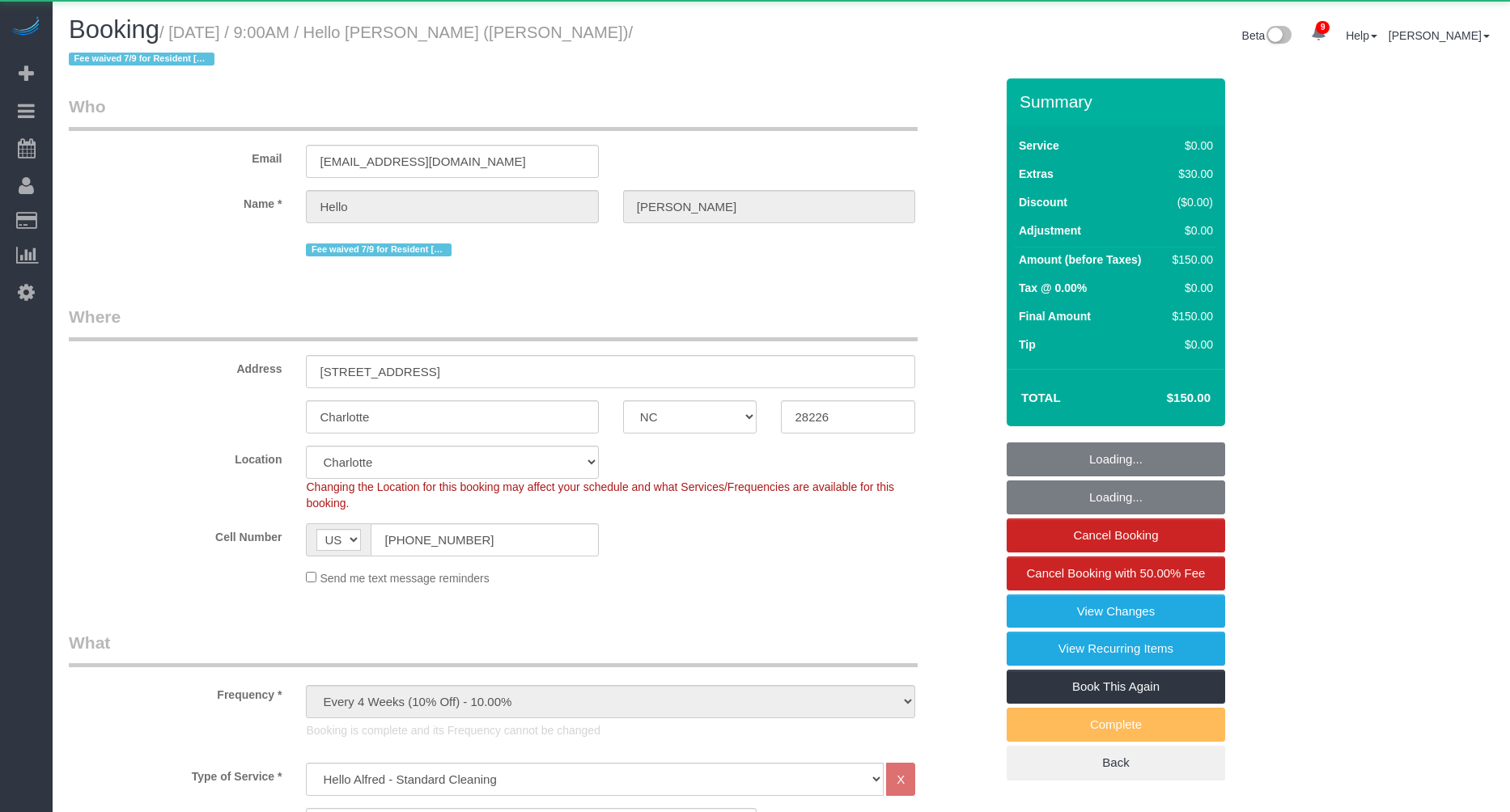
select select "number:5"
select select "object:970"
select select "spot6"
select select "1"
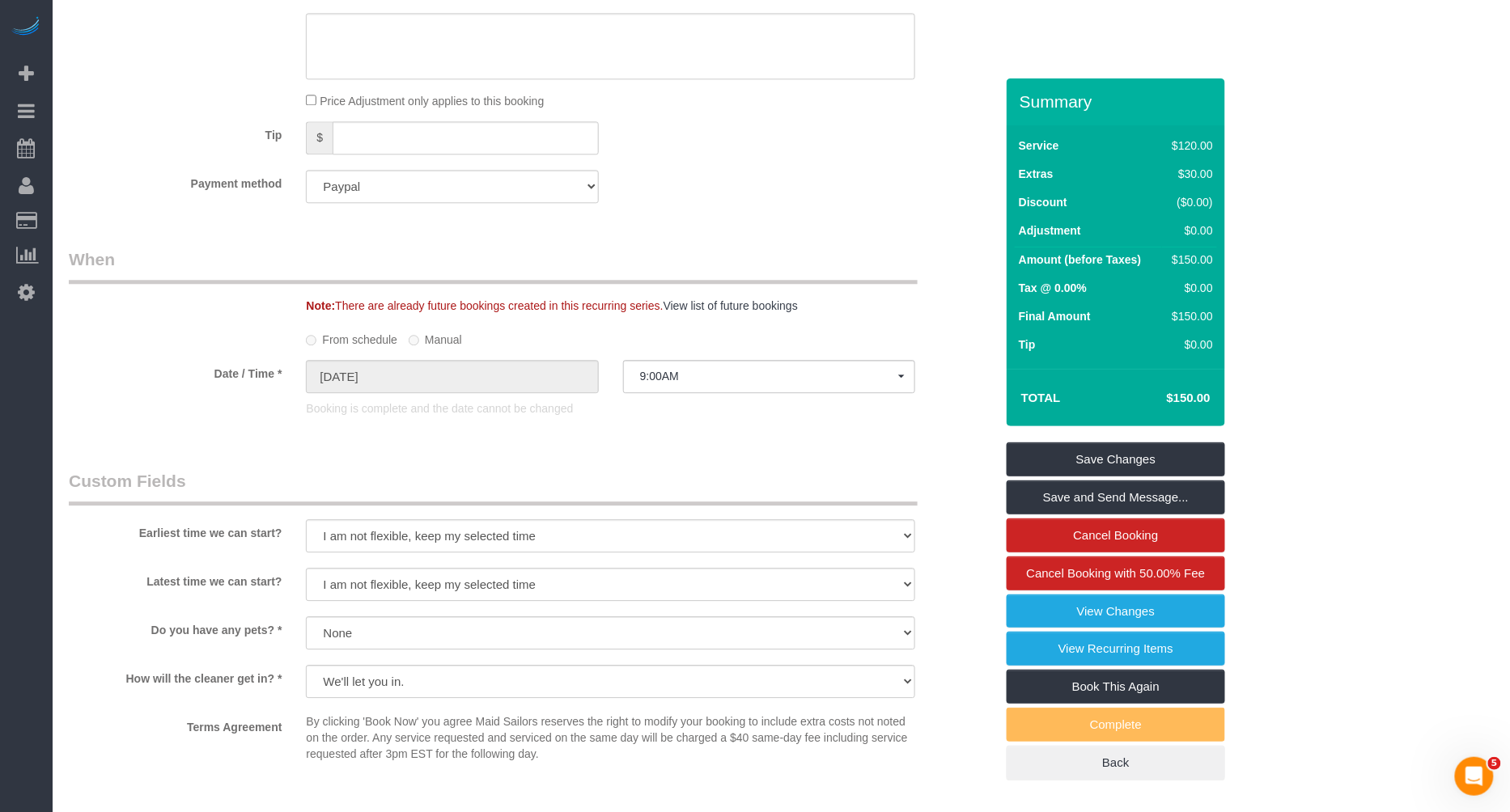
scroll to position [2121, 0]
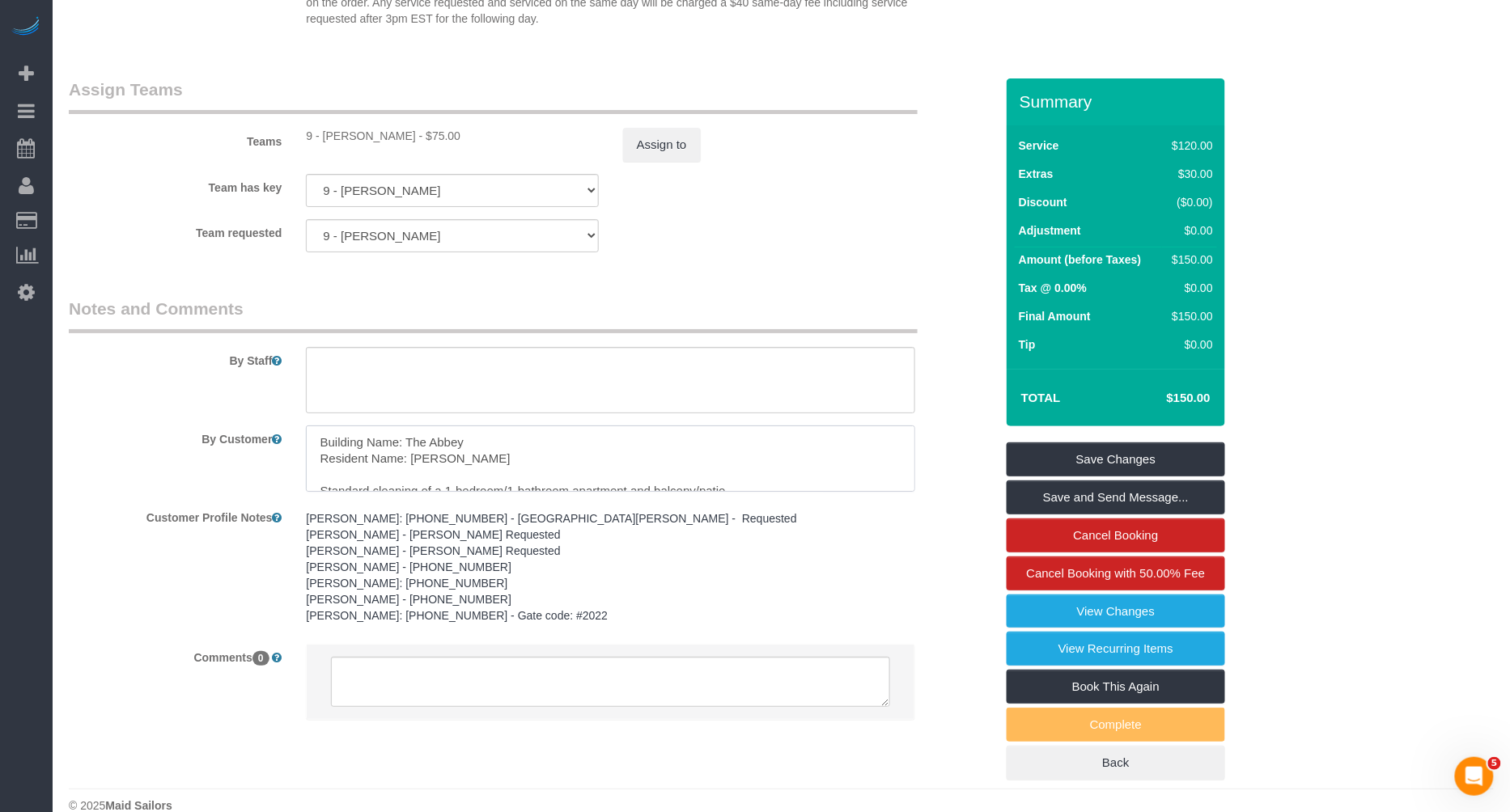
click at [631, 431] on textarea at bounding box center [611, 458] width 609 height 66
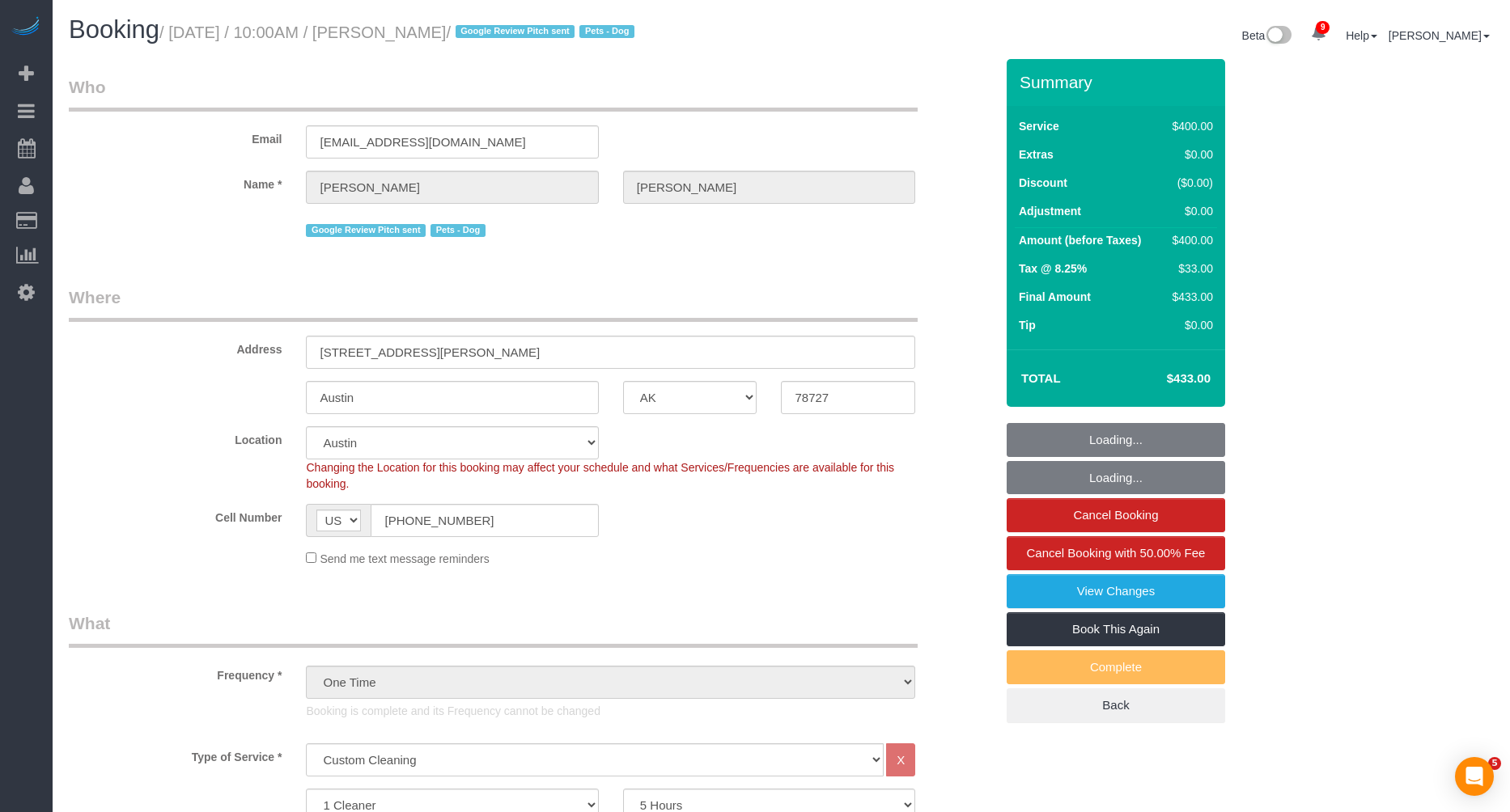
select select "[GEOGRAPHIC_DATA]"
select select "300"
select select "number:89"
select select "number:90"
select select "number:13"
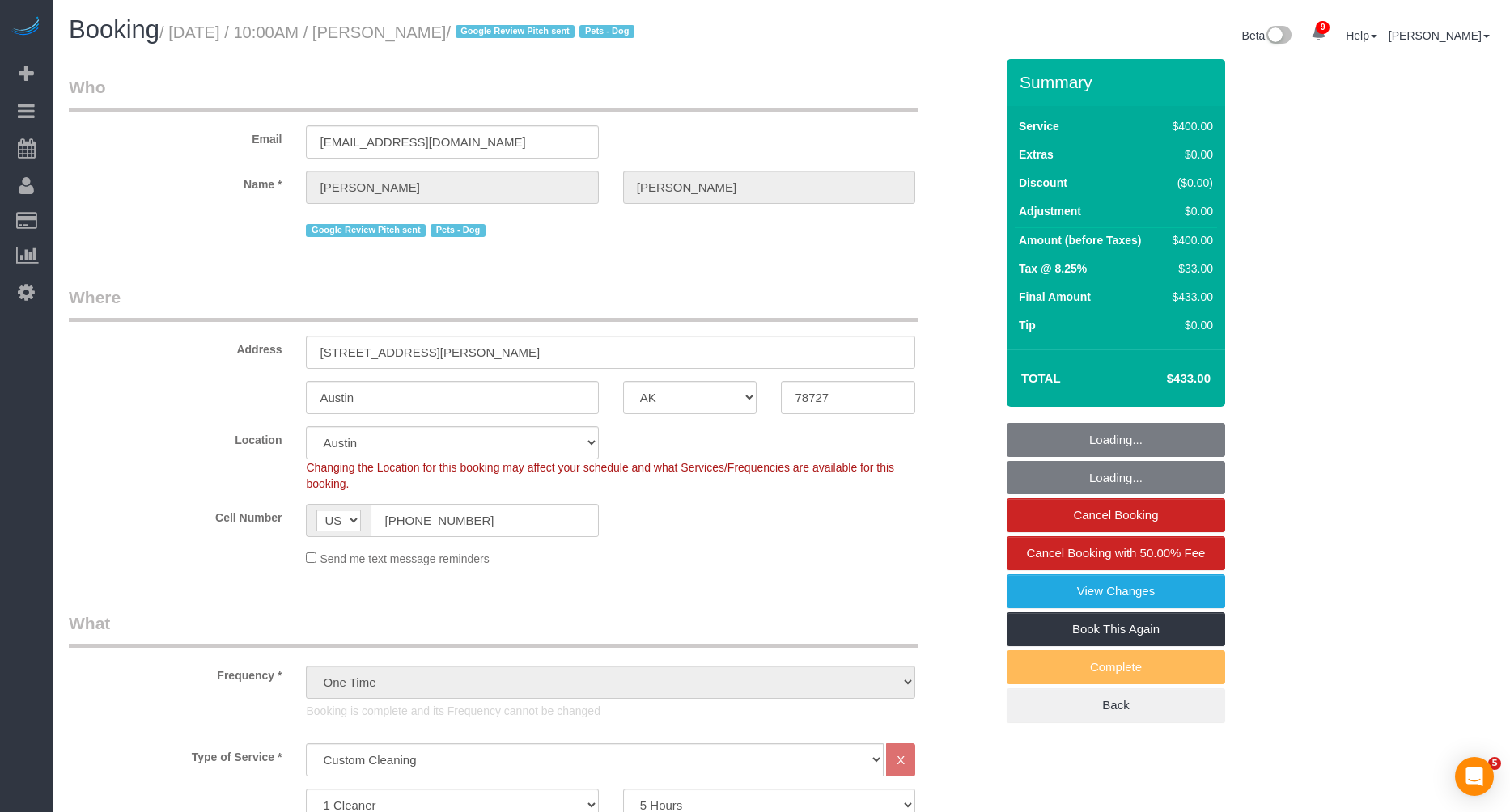
select select "number:5"
select select "spot6"
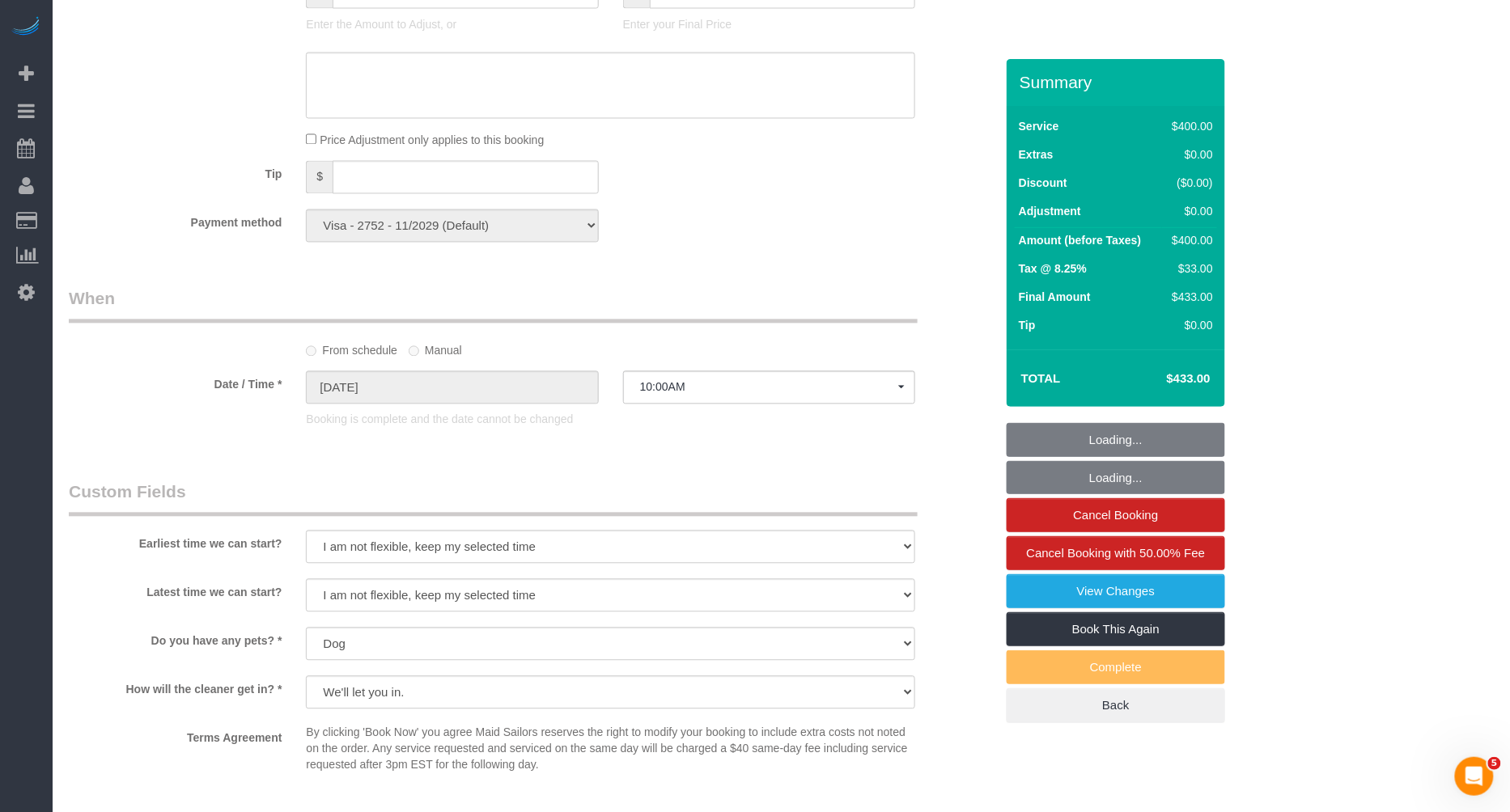
scroll to position [1721, 0]
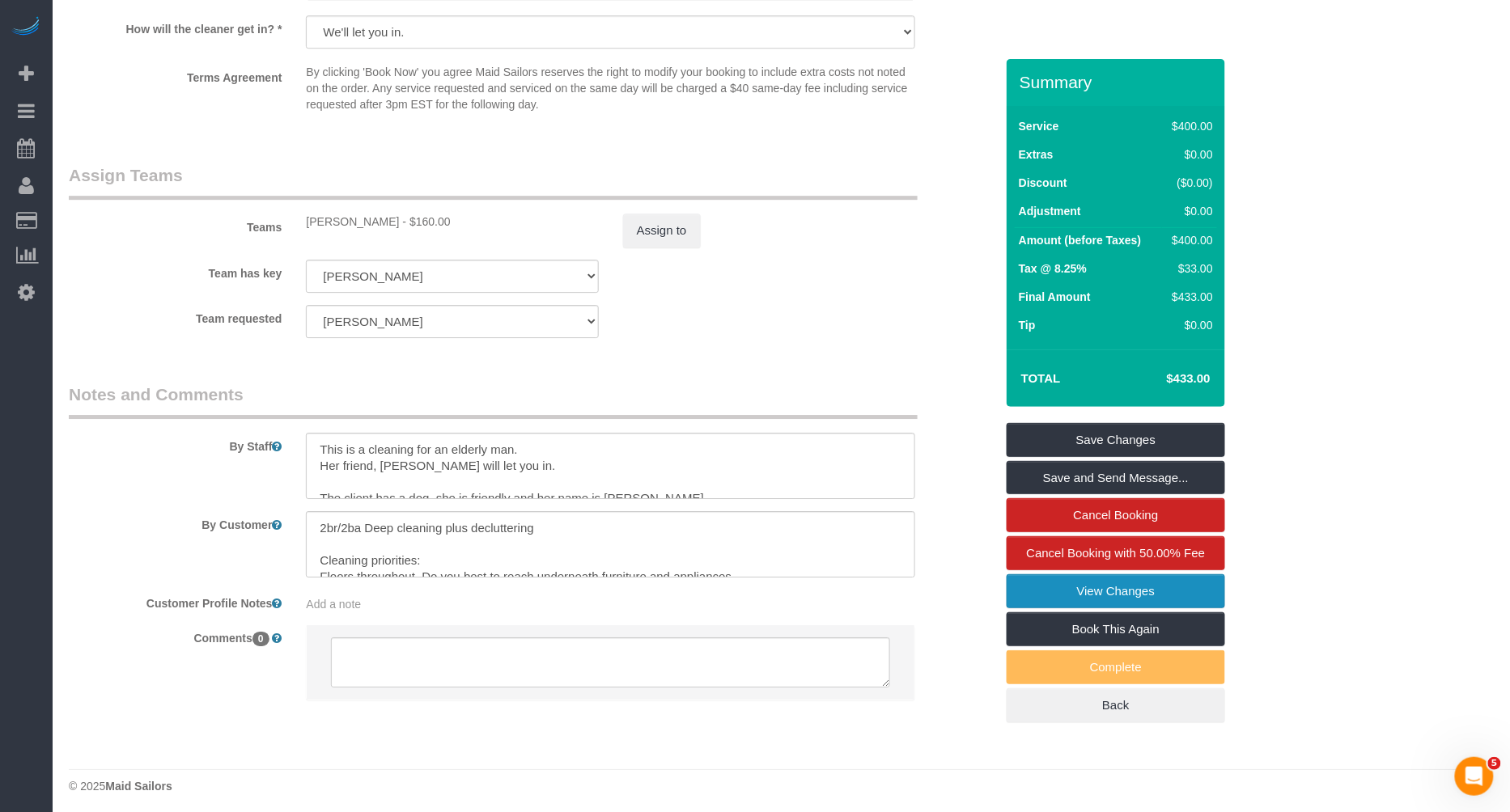
click at [1085, 592] on link "View Changes" at bounding box center [1116, 591] width 218 height 34
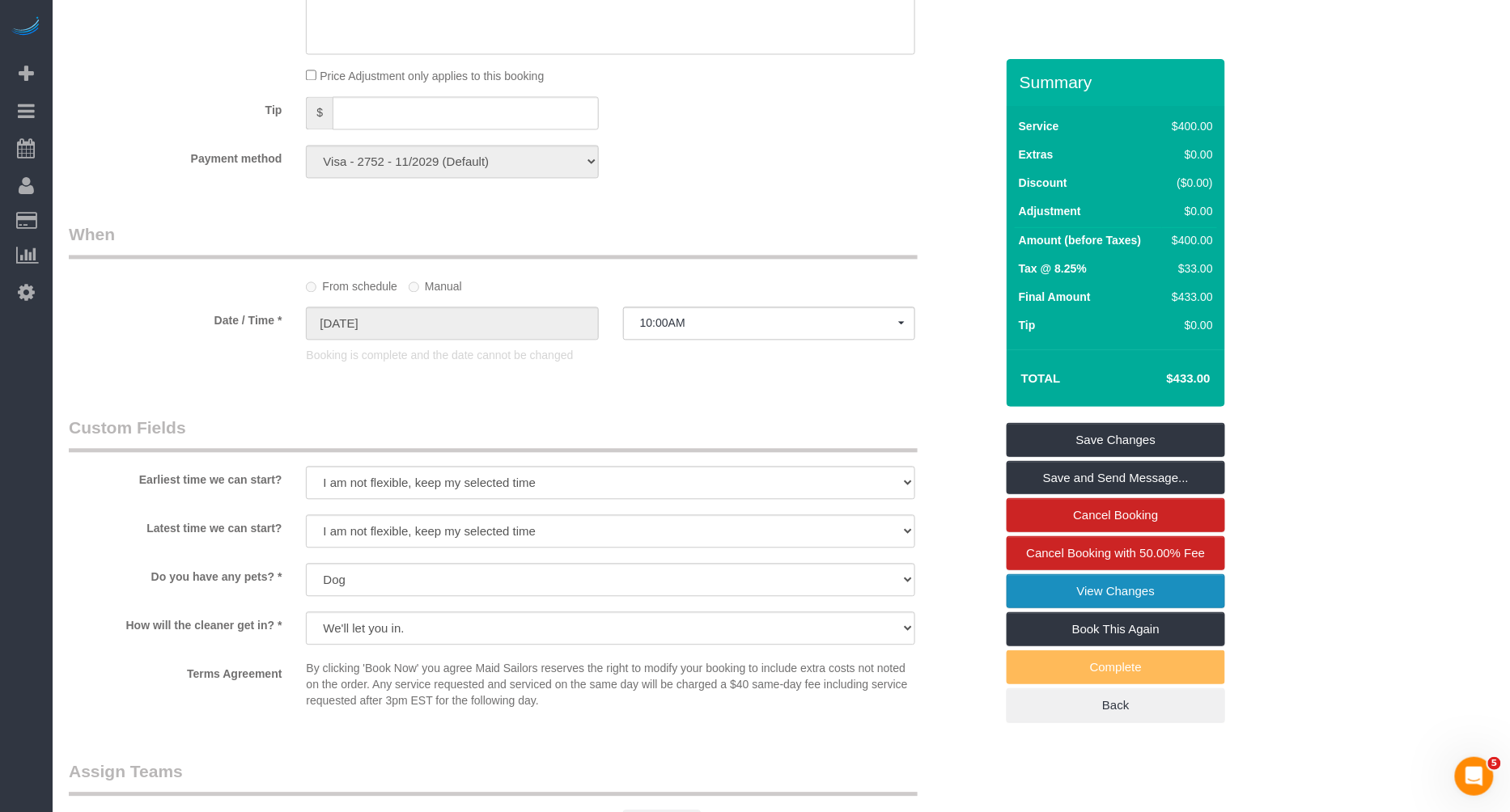
scroll to position [1388, 0]
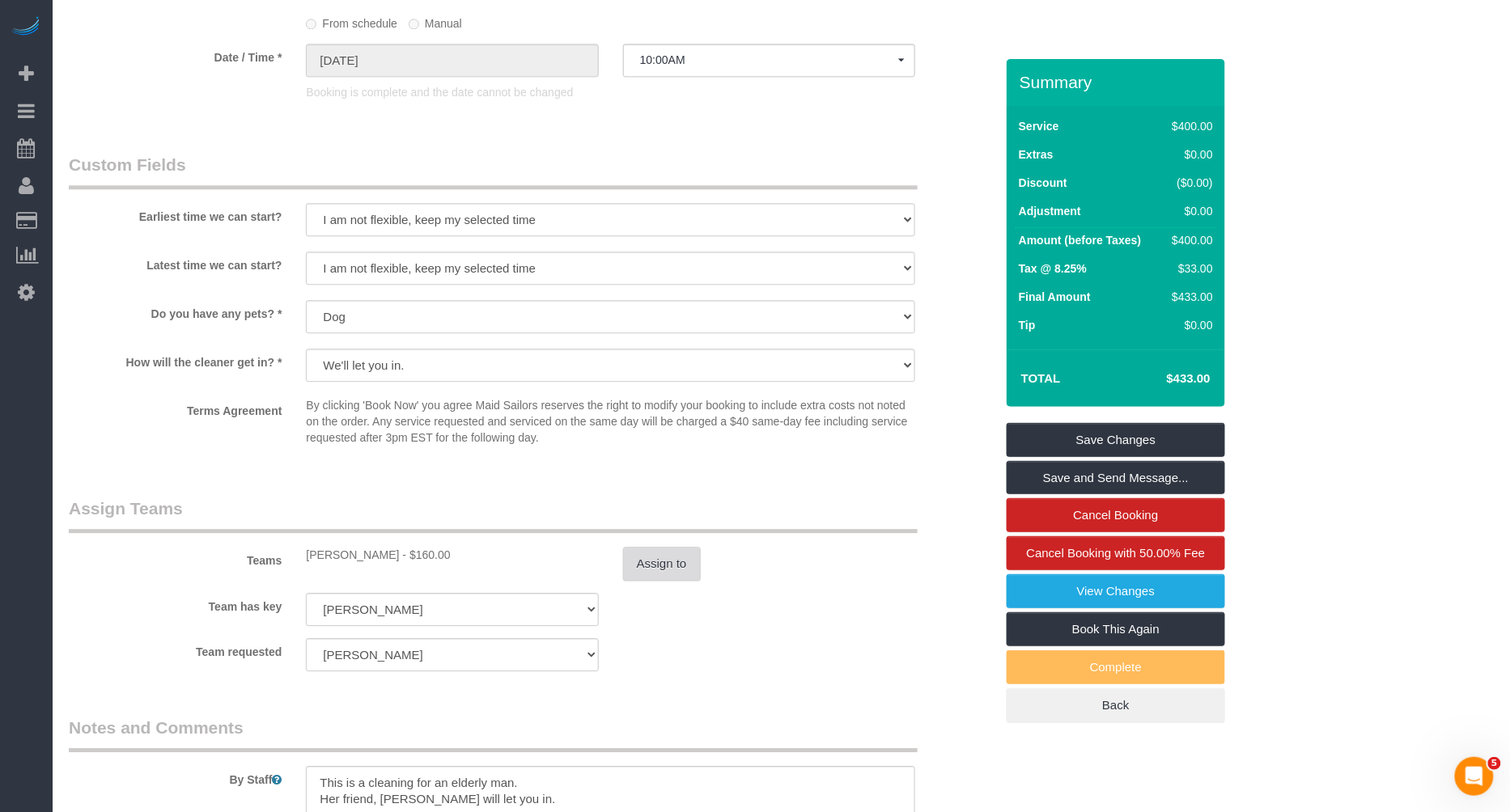
click at [653, 556] on button "Assign to" at bounding box center [662, 564] width 78 height 34
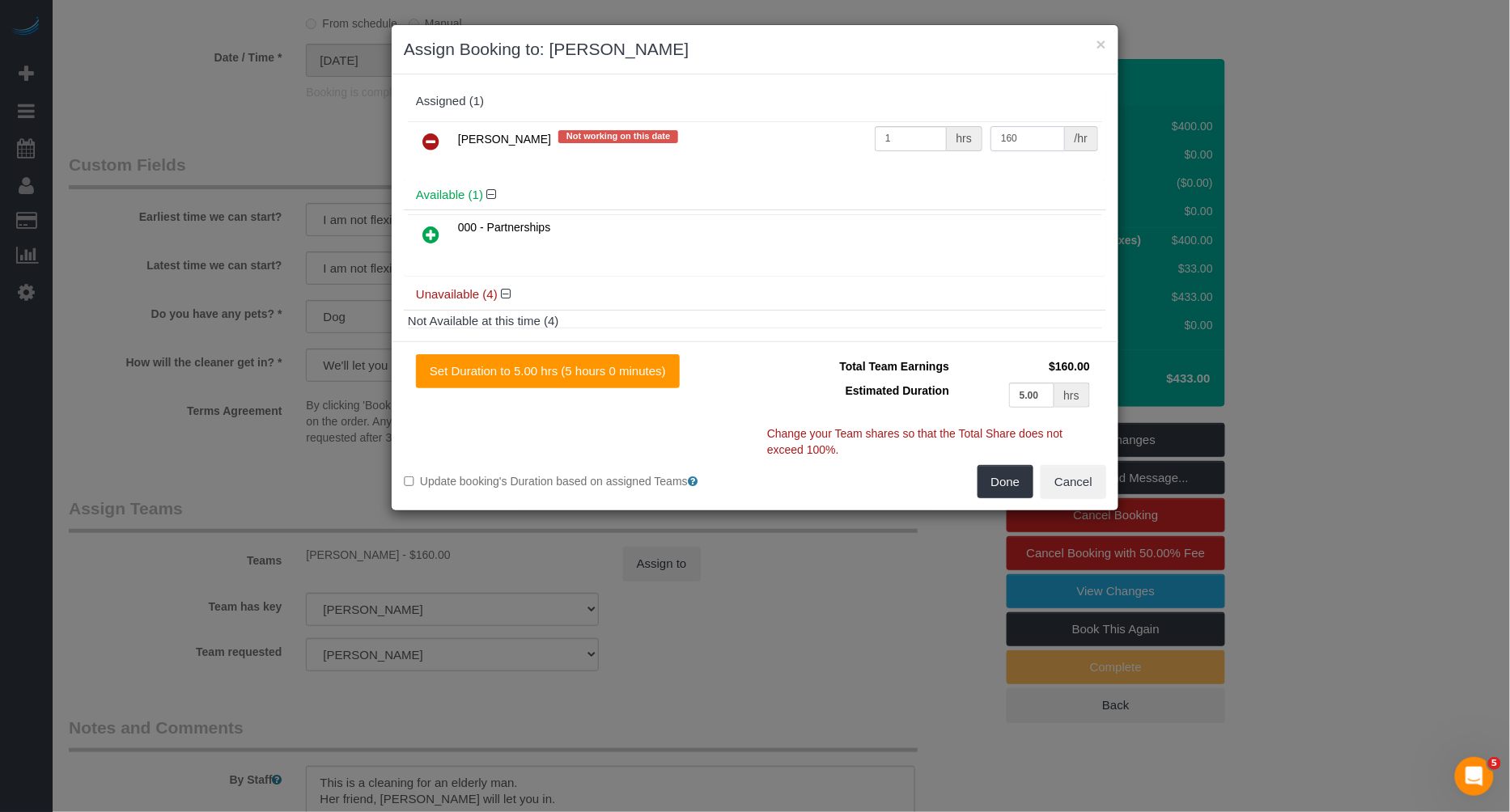
click at [1005, 133] on input "160" at bounding box center [1027, 138] width 75 height 25
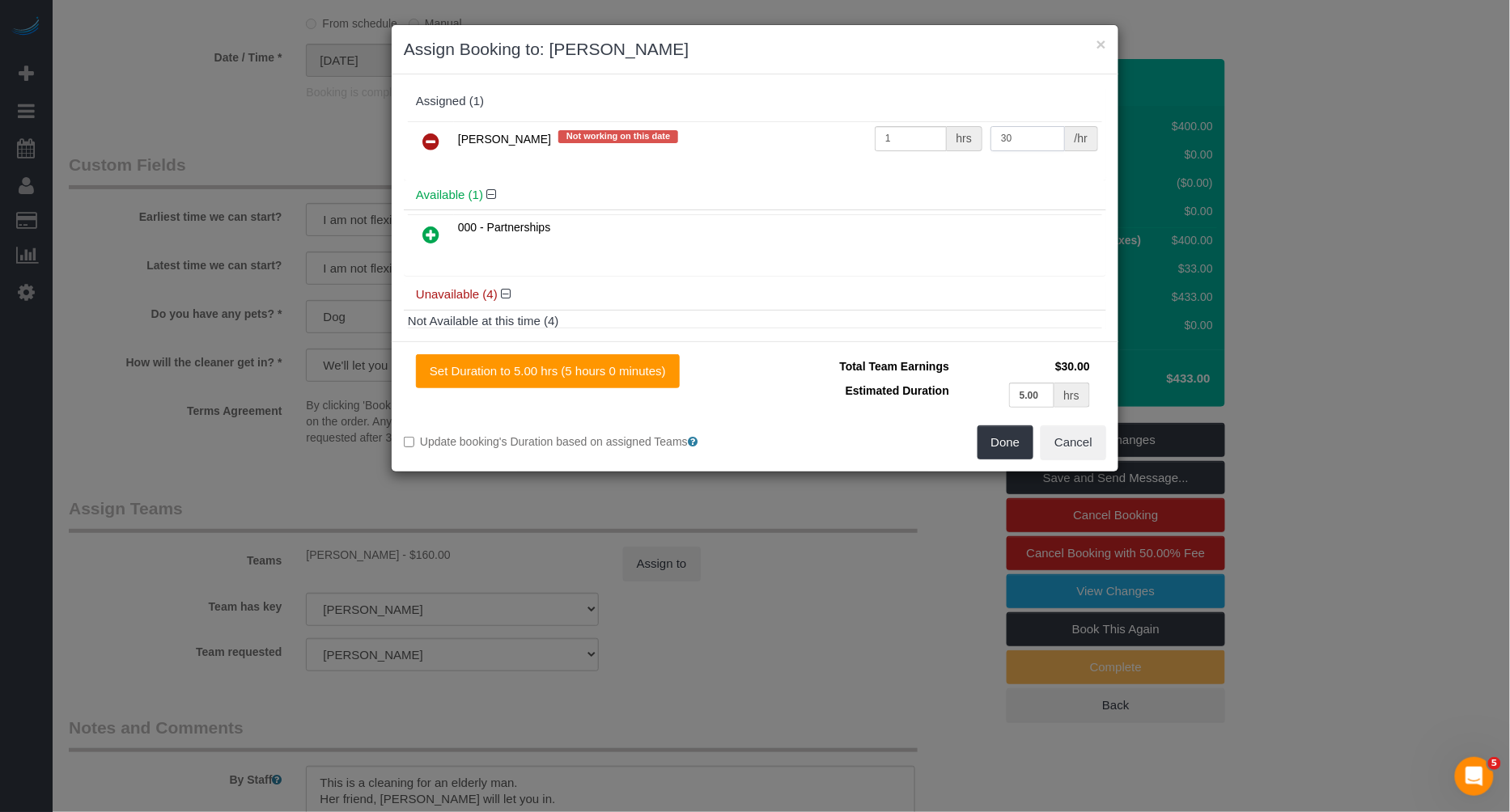
type input "30"
click at [935, 131] on input "1" at bounding box center [911, 138] width 72 height 25
type input "5"
click at [1008, 438] on button "Done" at bounding box center [1006, 442] width 57 height 34
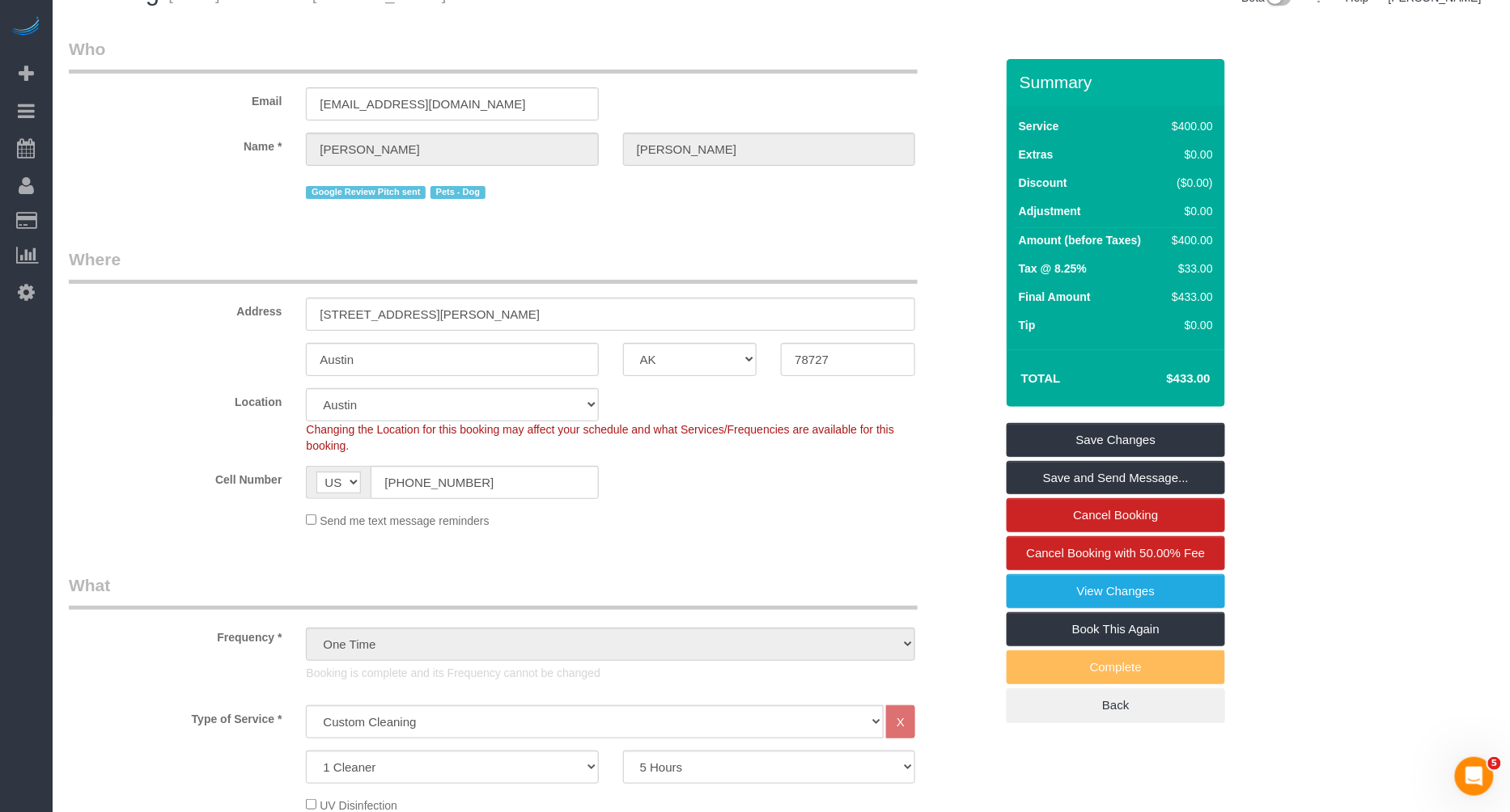
scroll to position [0, 0]
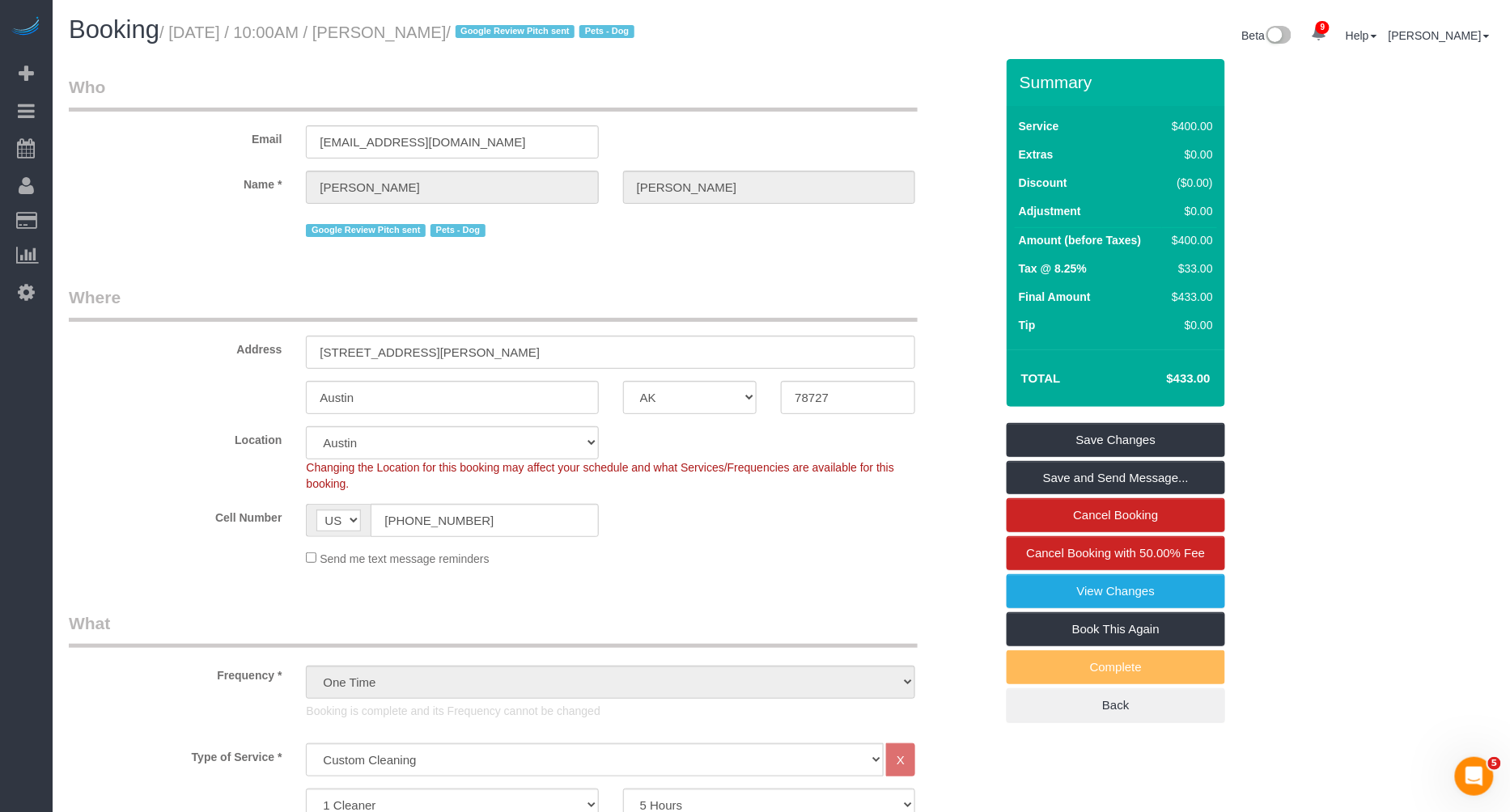
drag, startPoint x: 393, startPoint y: 35, endPoint x: 497, endPoint y: 30, distance: 104.1
click at [497, 30] on small "/ [DATE] / 10:00AM / [PERSON_NAME] / Google Review Pitch sent Pets - Dog" at bounding box center [399, 32] width 480 height 18
copy small "[PERSON_NAME]"
click at [1105, 434] on link "Save Changes" at bounding box center [1116, 440] width 218 height 34
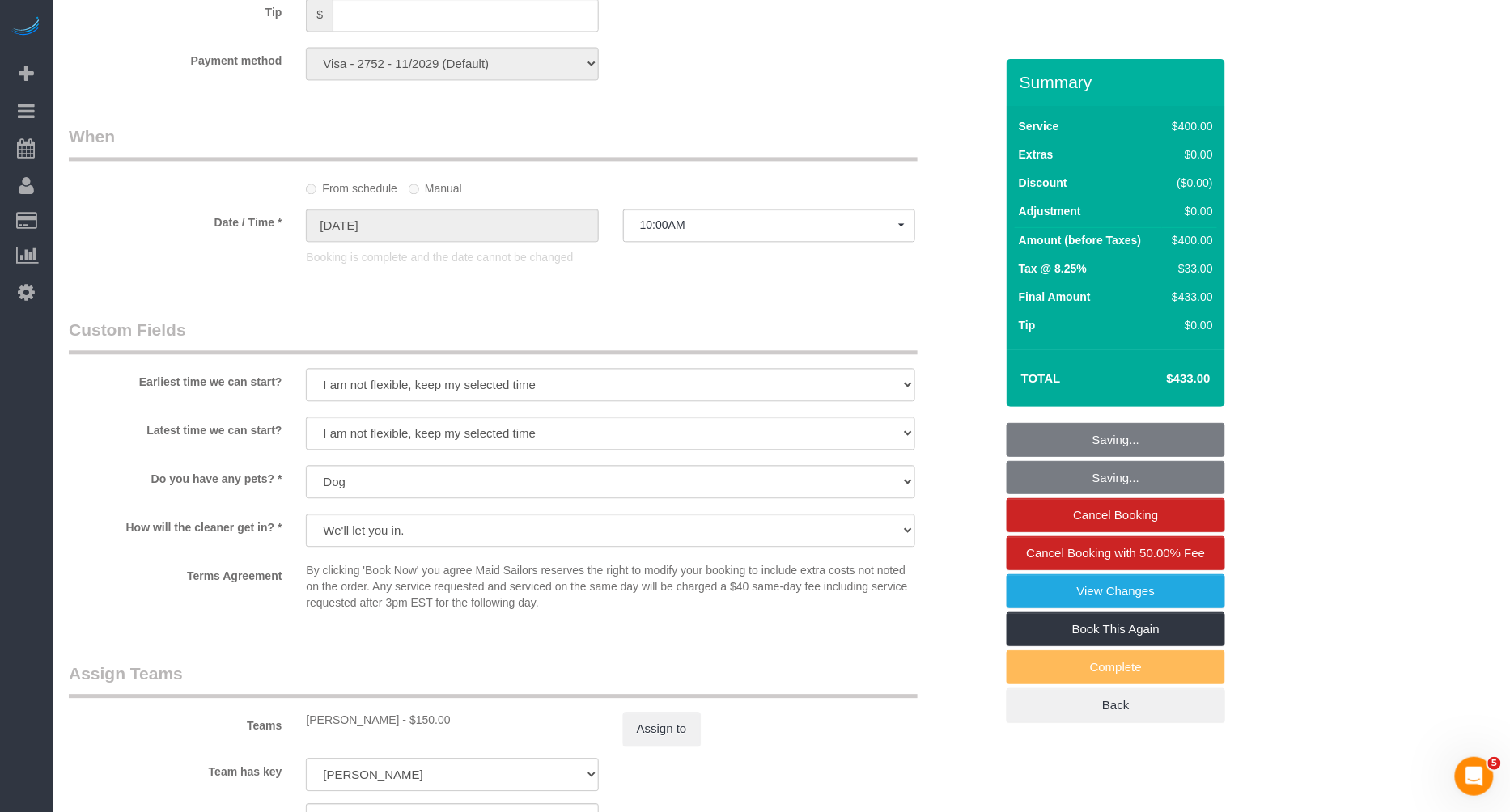
scroll to position [1721, 0]
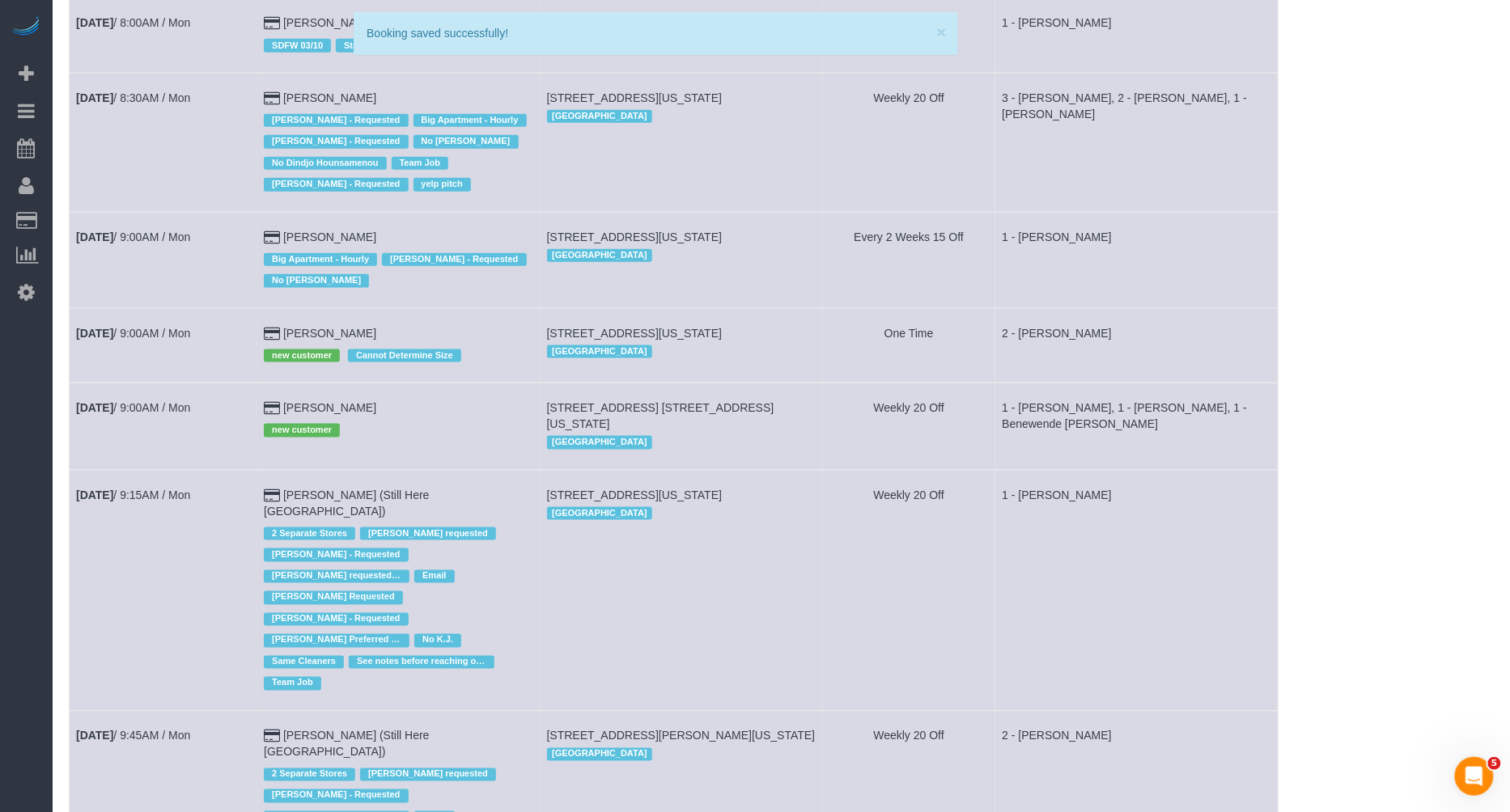
scroll to position [584, 0]
